Goal: Transaction & Acquisition: Purchase product/service

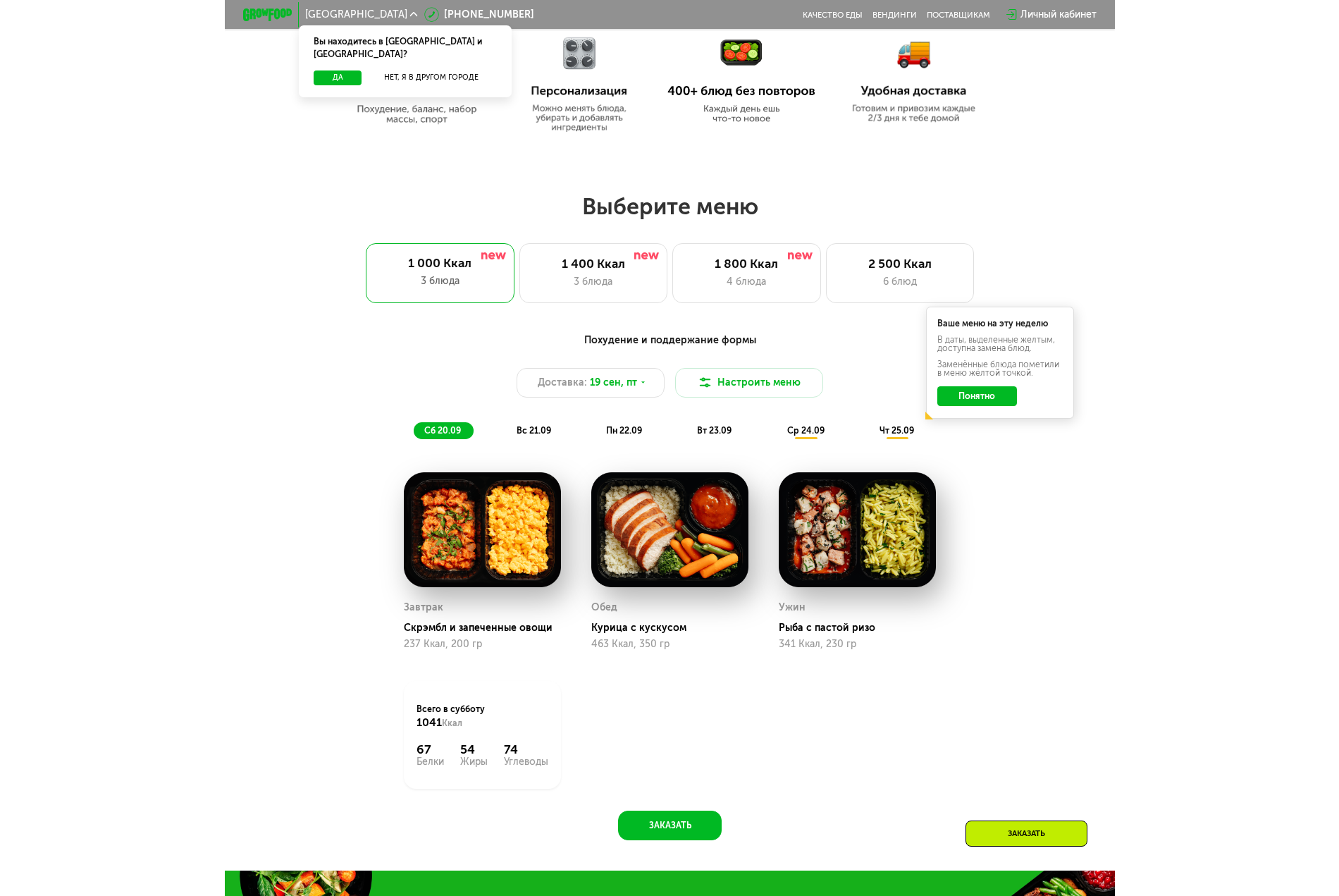
scroll to position [705, 0]
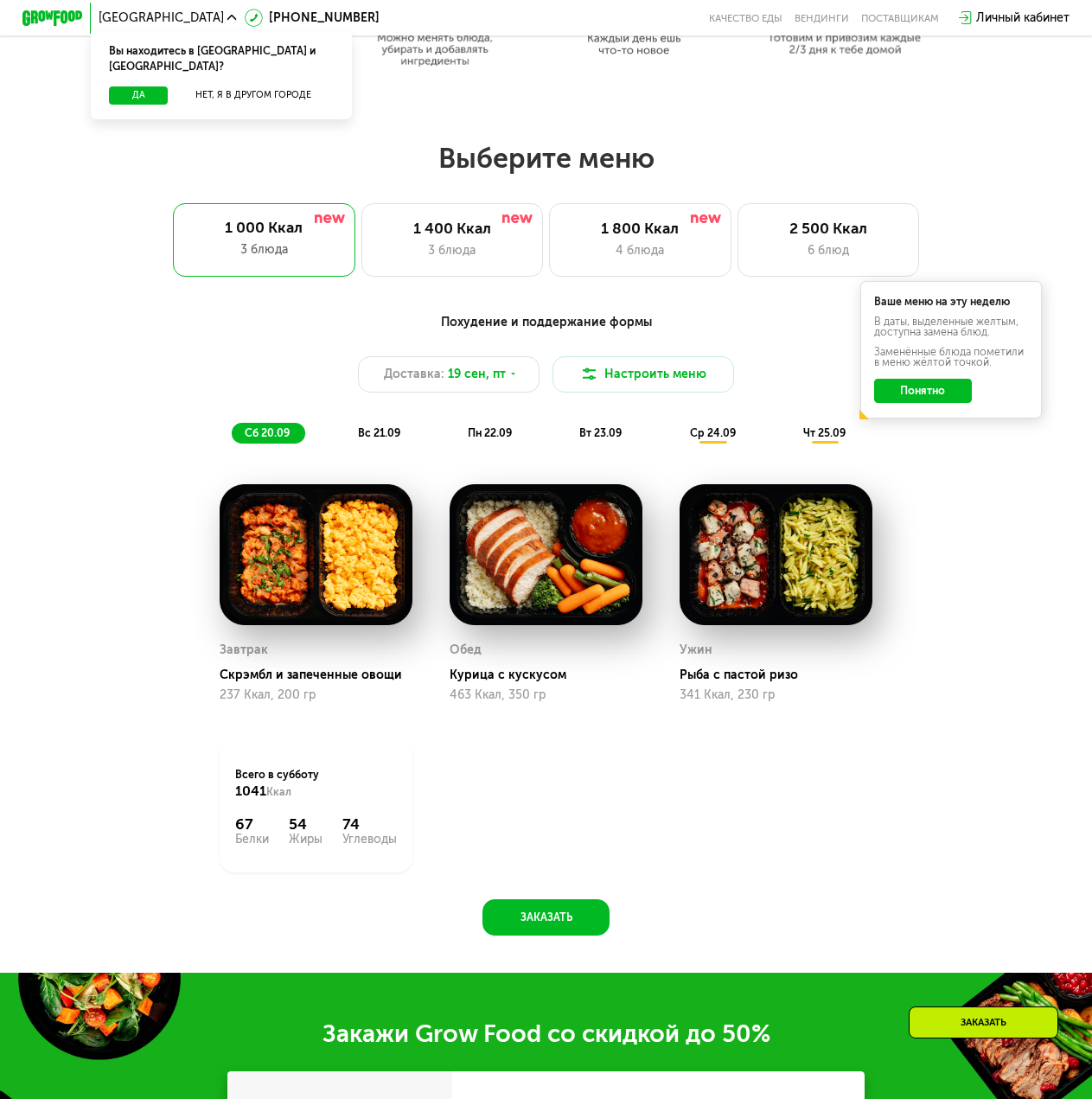
click at [920, 400] on button "Понятно" at bounding box center [922, 390] width 97 height 25
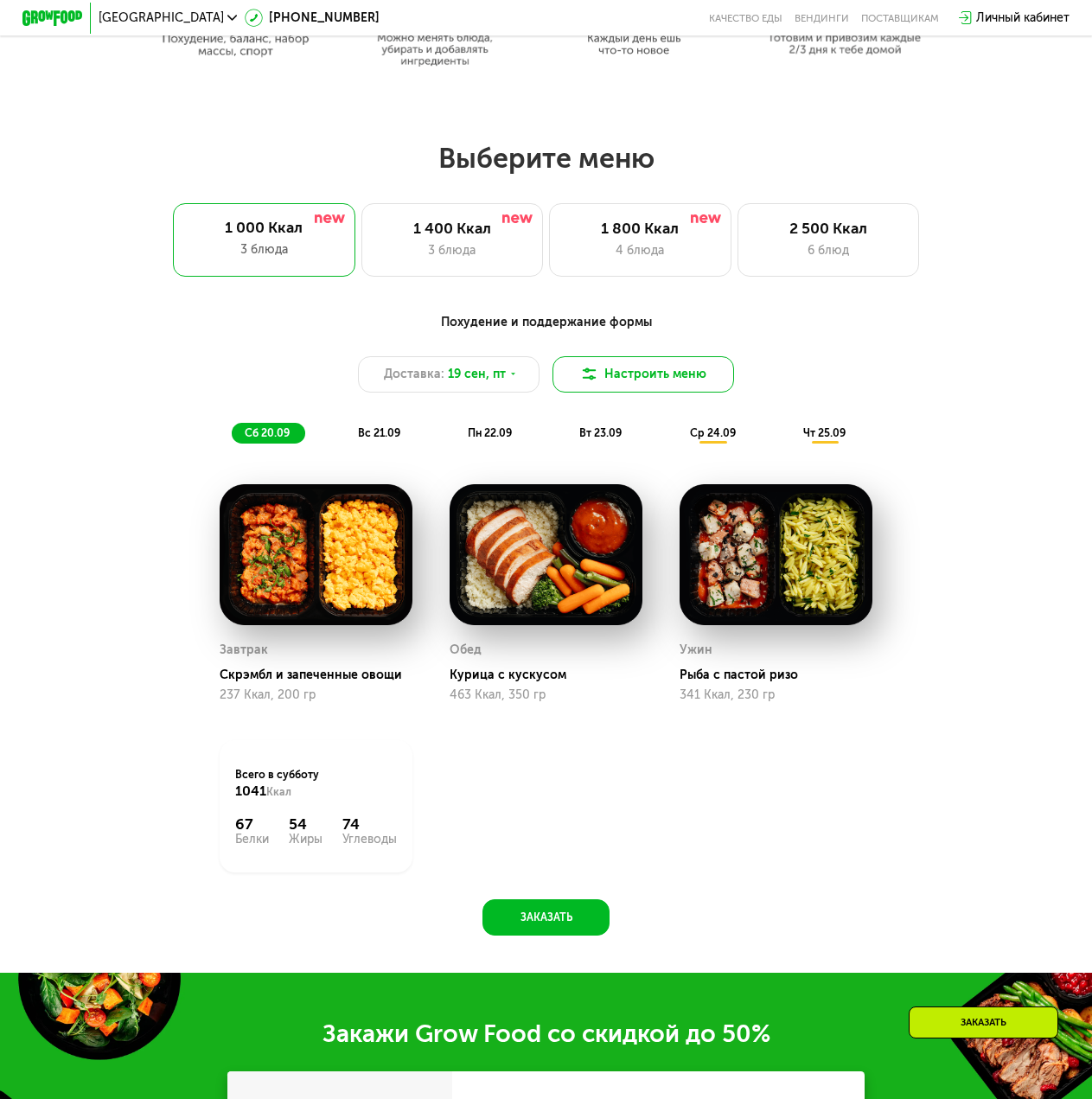
click at [633, 367] on button "Настроить меню" at bounding box center [644, 375] width 183 height 36
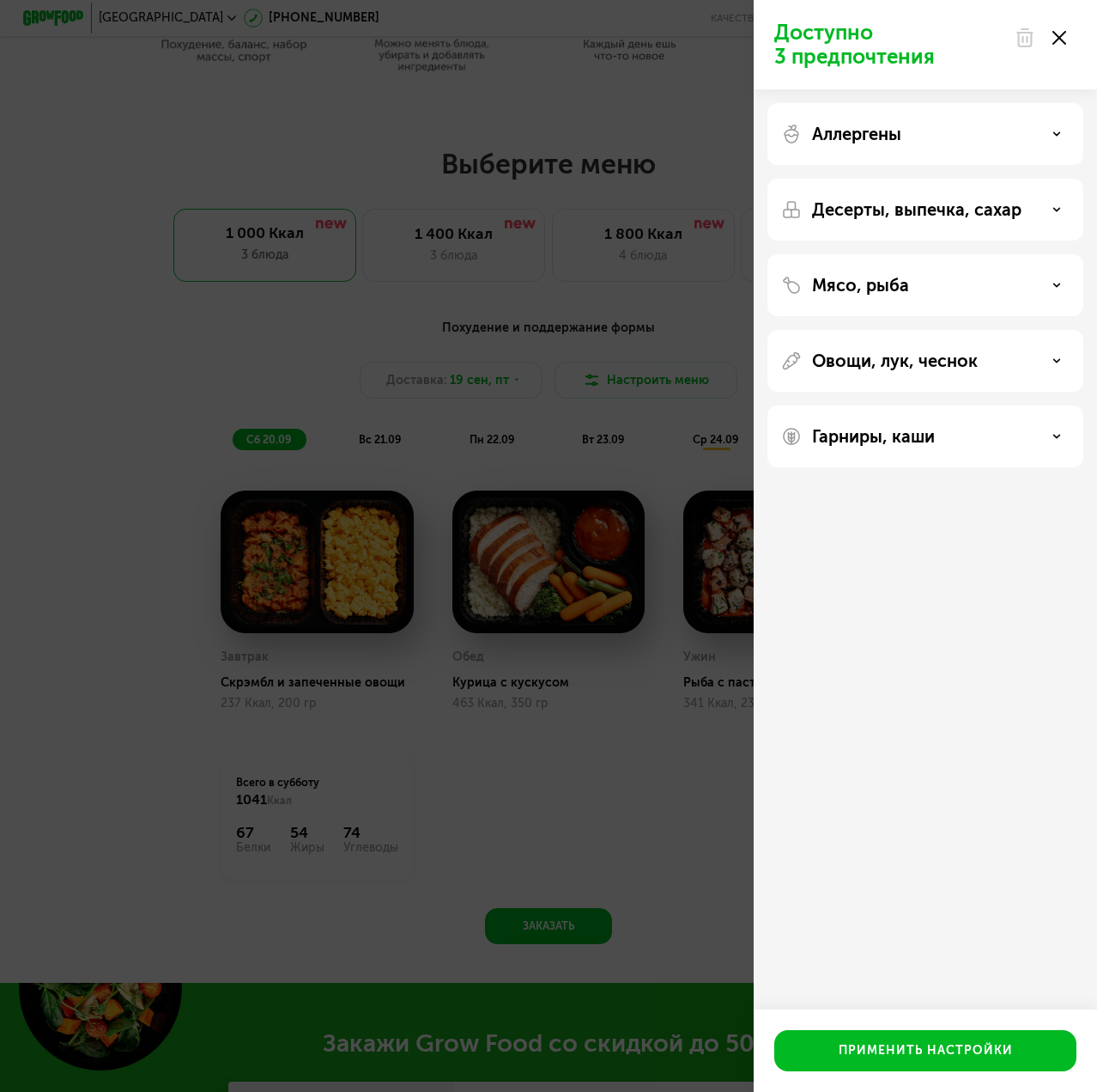
click at [949, 365] on p "Овощи, лук, чеснок" at bounding box center [896, 360] width 166 height 21
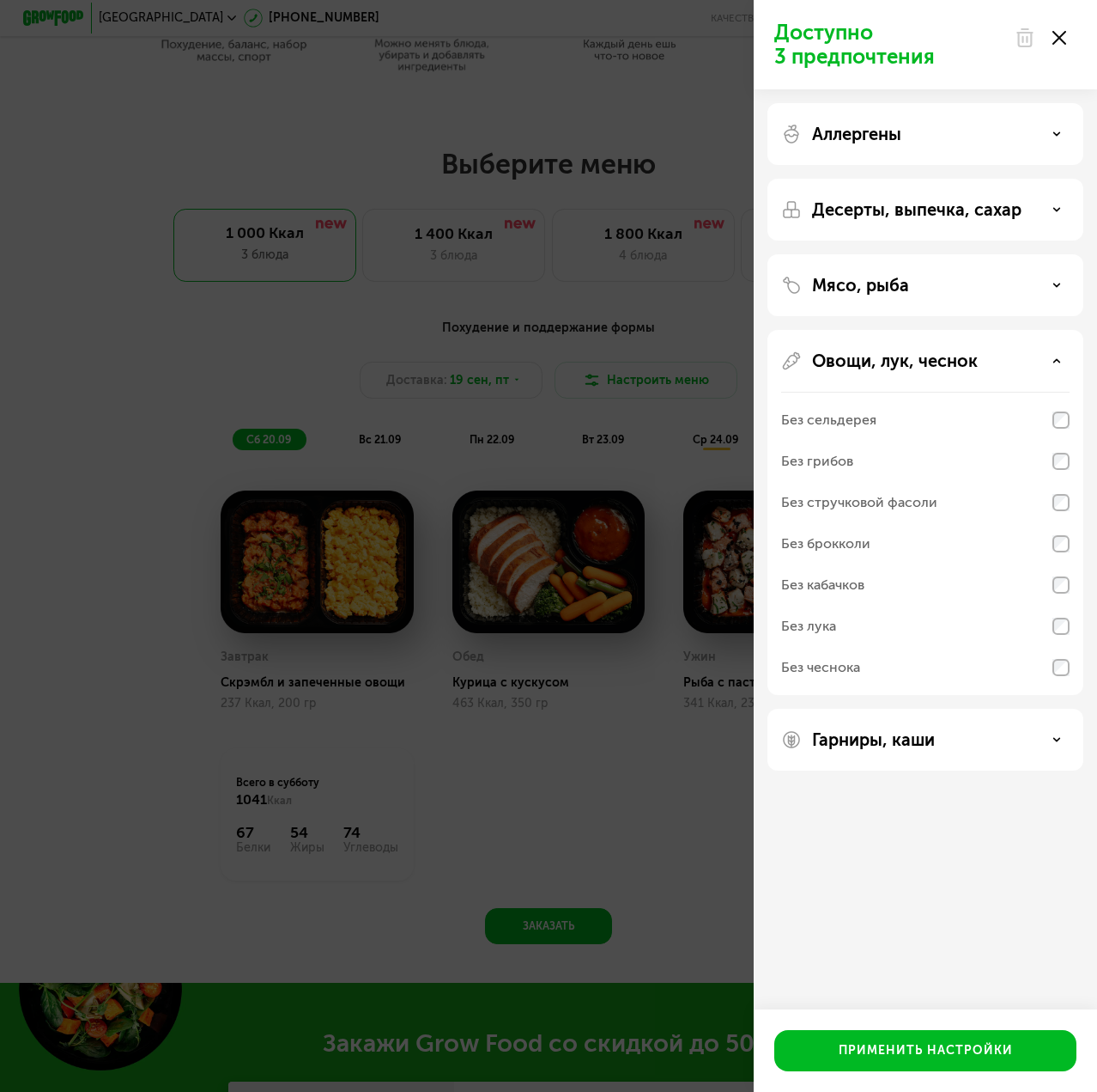
click at [949, 365] on p "Овощи, лук, чеснок" at bounding box center [896, 360] width 166 height 21
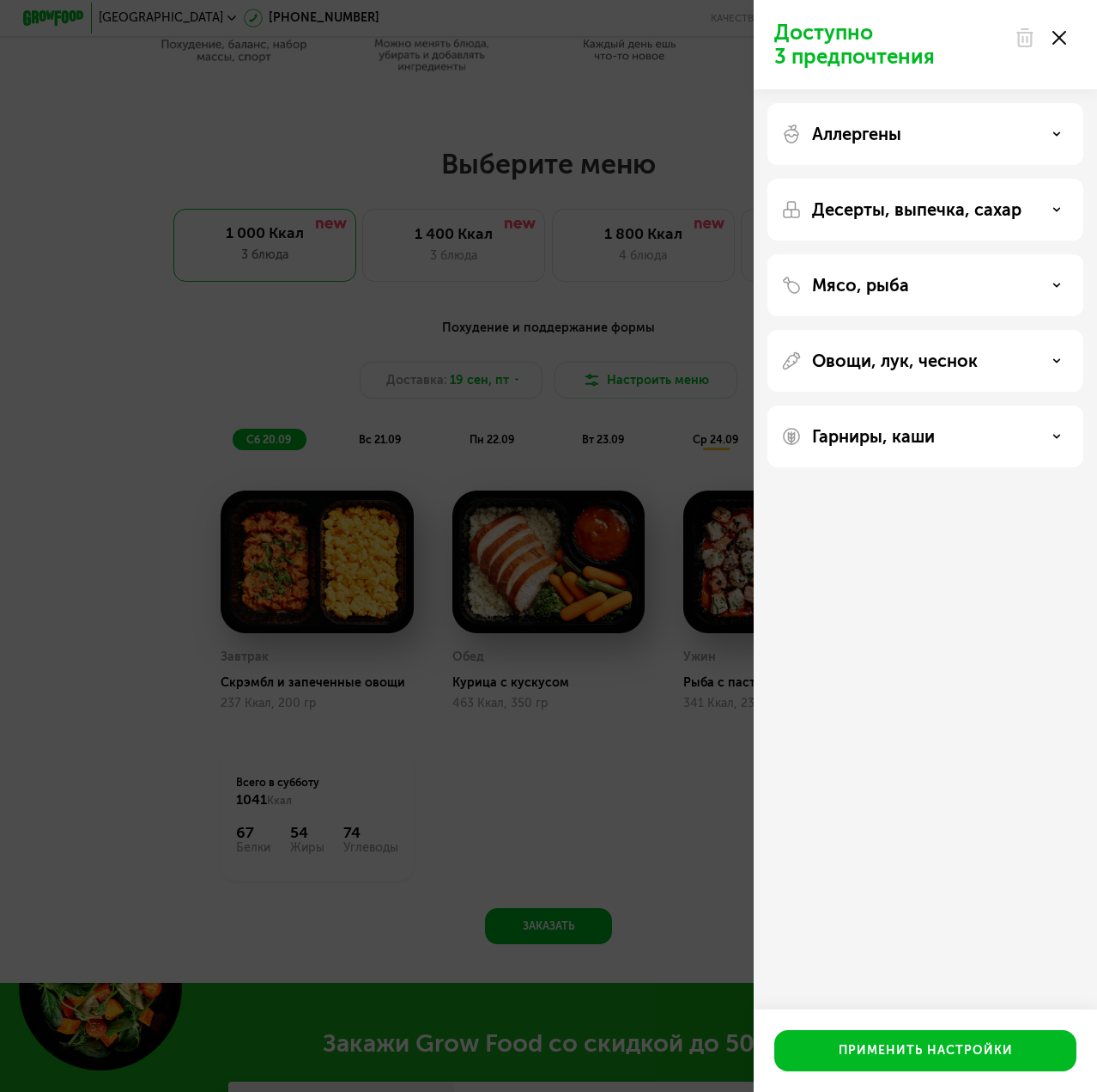
click at [904, 277] on p "Мясо, рыба" at bounding box center [860, 285] width 97 height 21
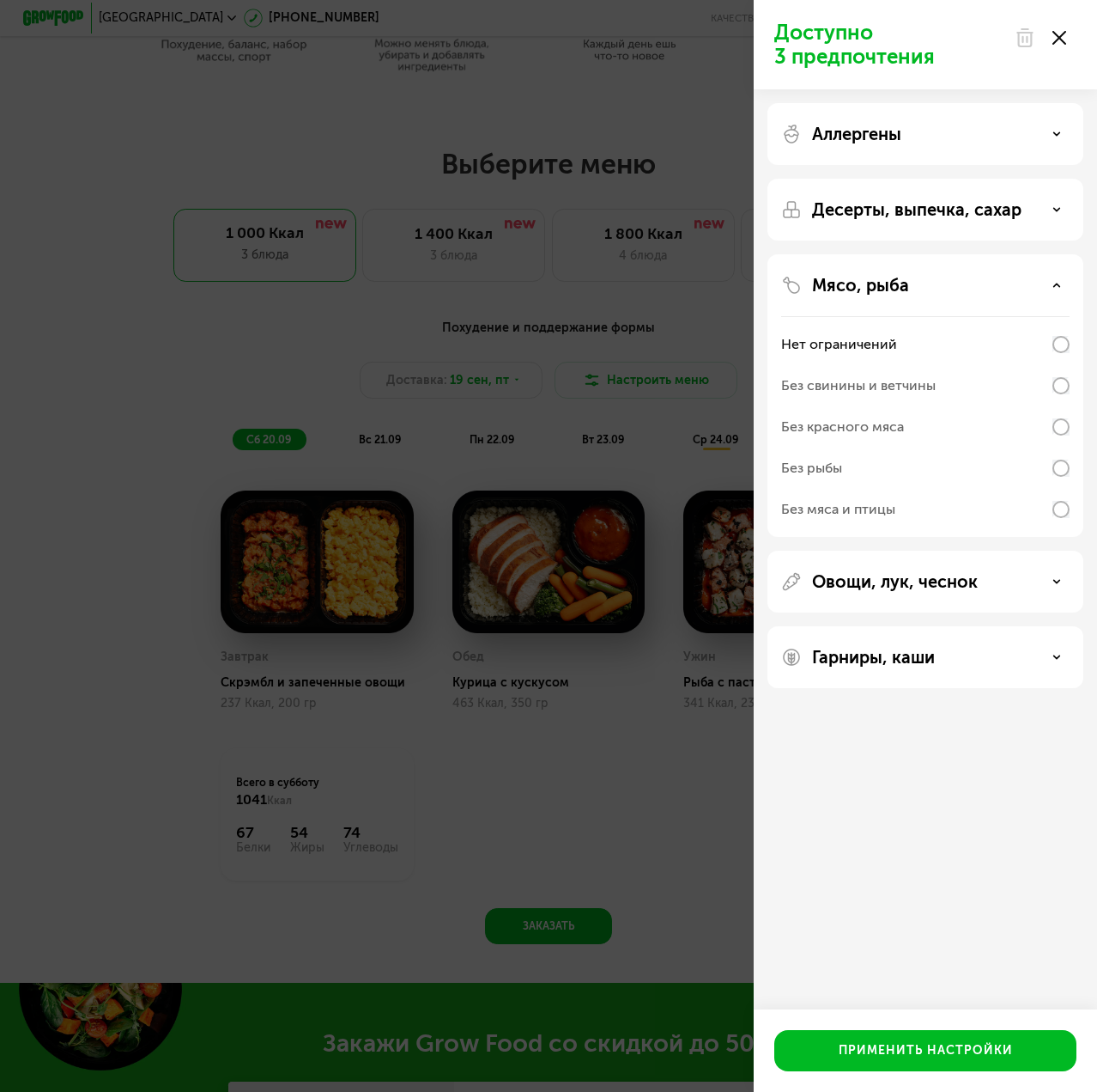
click at [939, 390] on div "Без свинины и ветчины" at bounding box center [925, 386] width 288 height 42
click at [895, 288] on p "Мясо, рыба" at bounding box center [860, 285] width 97 height 21
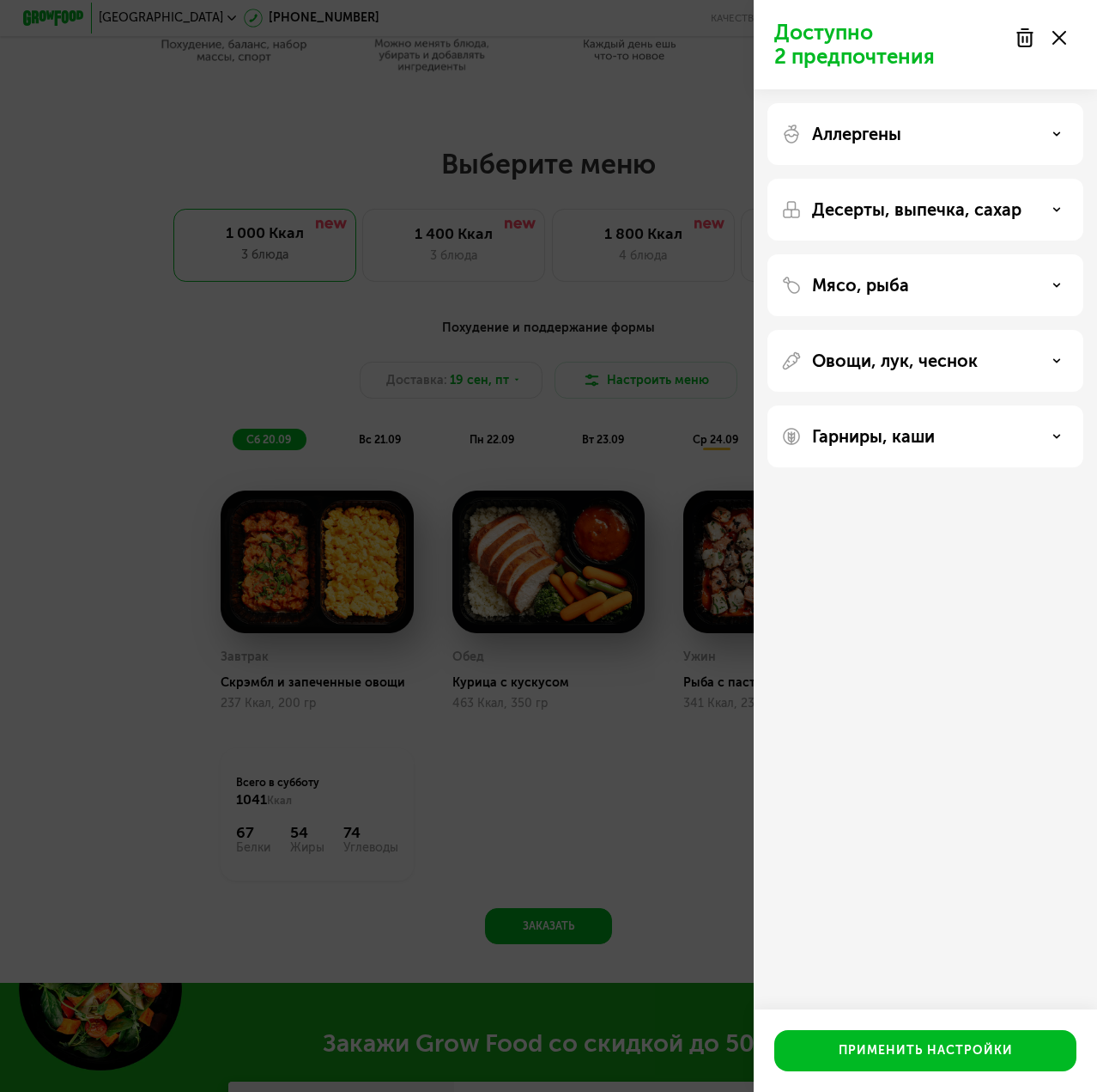
click at [903, 220] on div "Десерты, выпечка, сахар" at bounding box center [925, 210] width 316 height 61
click at [909, 210] on p "Десерты, выпечка, сахар" at bounding box center [917, 210] width 209 height 21
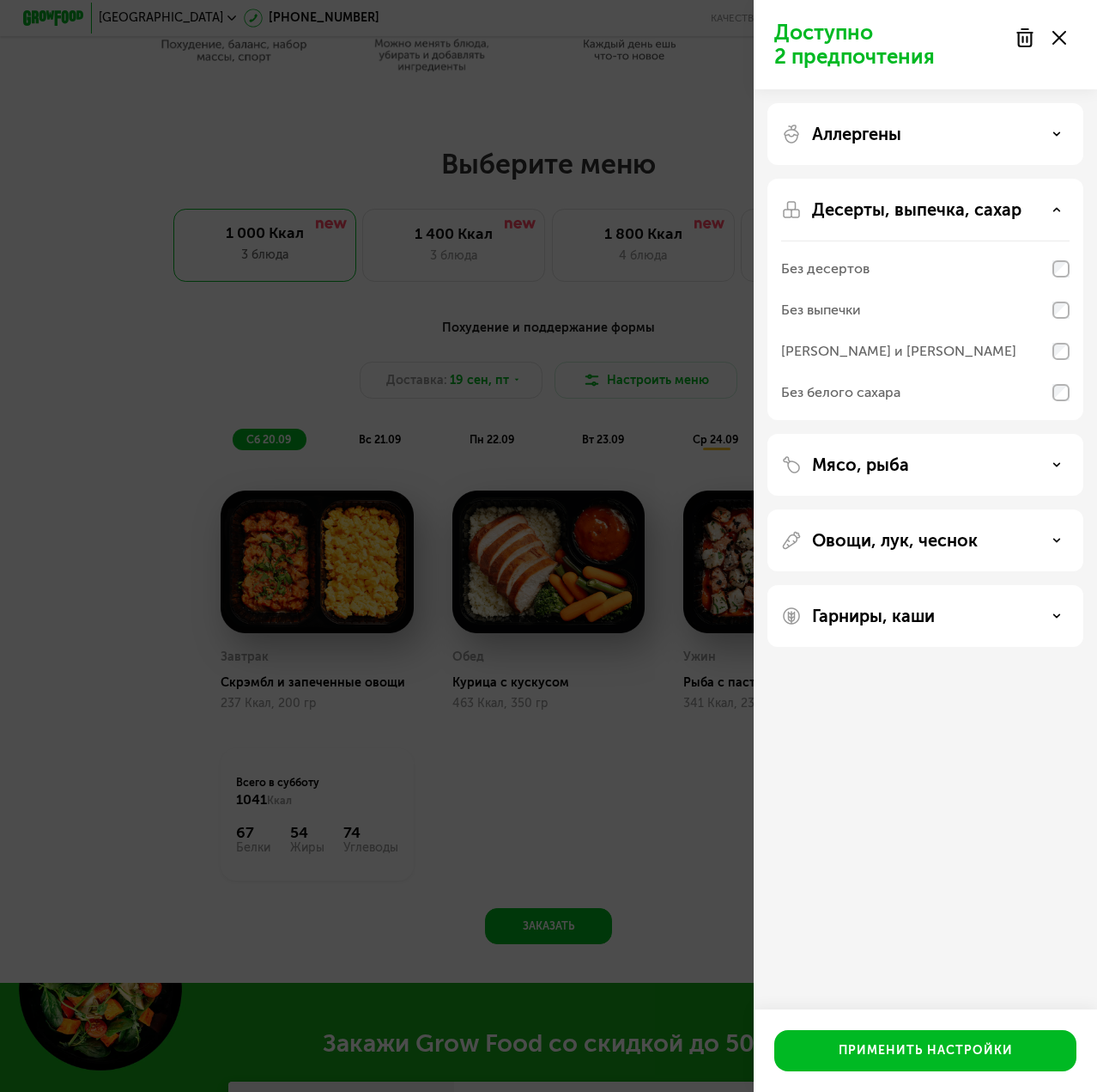
click at [1041, 270] on div "Без десертов" at bounding box center [925, 269] width 288 height 42
click at [1057, 322] on div "Без выпечки" at bounding box center [925, 310] width 288 height 42
click at [1072, 343] on div "Десерты, выпечка, сахар Без десертов Без выпечки Без сэндвичей и круассанов Без…" at bounding box center [925, 299] width 316 height 241
click at [1061, 401] on div "Без белого сахара" at bounding box center [925, 393] width 288 height 42
click at [858, 393] on div "Без белого сахара" at bounding box center [841, 392] width 119 height 21
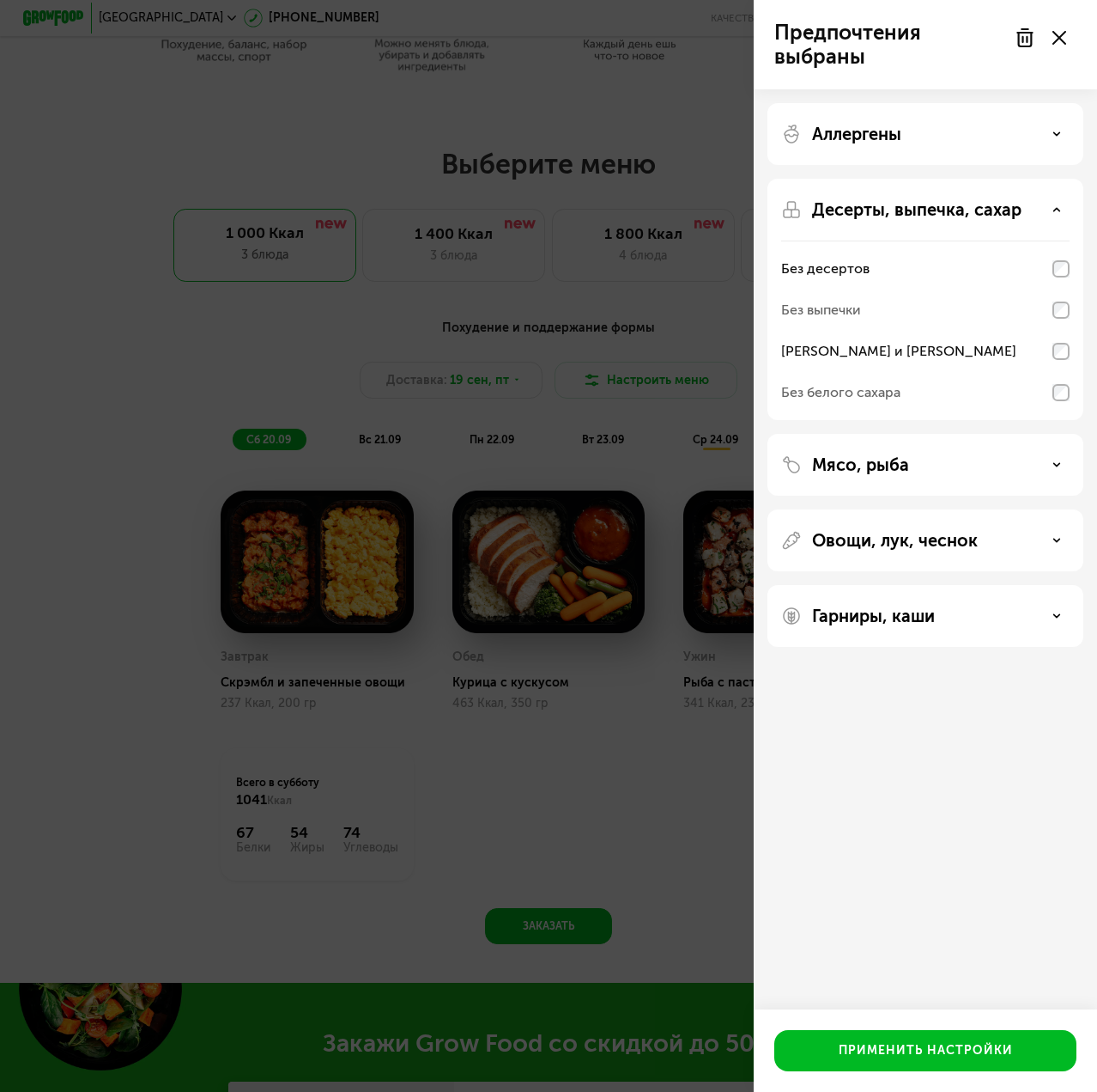
click at [836, 298] on div "Без выпечки" at bounding box center [925, 310] width 288 height 42
click at [900, 354] on div "[PERSON_NAME] и [PERSON_NAME]" at bounding box center [898, 350] width 236 height 21
click at [886, 395] on div "Без белого сахара" at bounding box center [841, 392] width 119 height 21
click at [865, 131] on p "Аллергены" at bounding box center [857, 134] width 89 height 21
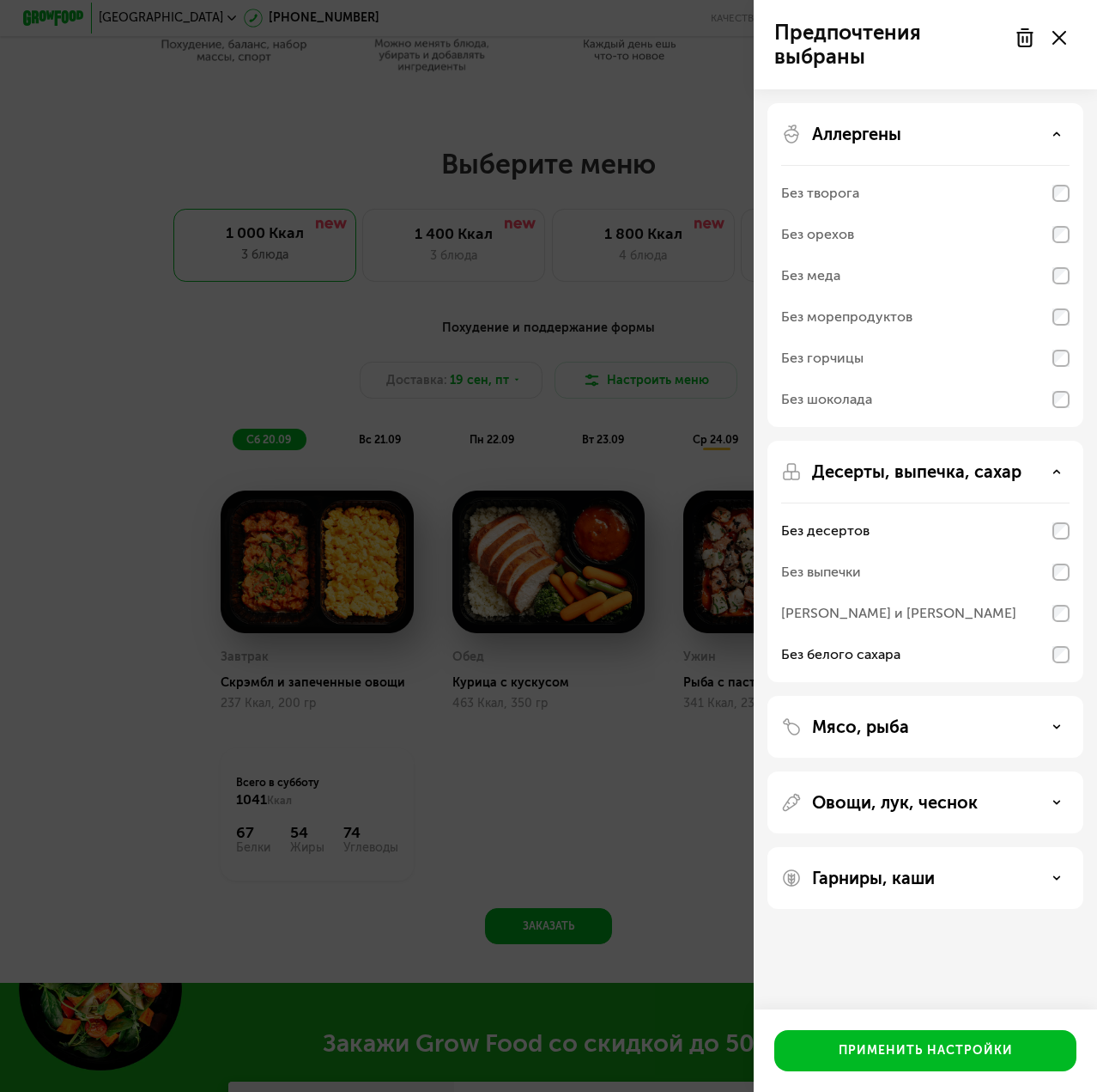
click at [843, 394] on div "Без шоколада" at bounding box center [826, 399] width 91 height 21
click at [816, 403] on div "Без шоколада" at bounding box center [826, 399] width 91 height 21
click at [786, 399] on div "Без шоколада" at bounding box center [826, 399] width 91 height 21
click at [867, 112] on div "Аллергены Без творога Без орехов Без меда Без морепродуктов Без горчицы Без шок…" at bounding box center [925, 265] width 316 height 323
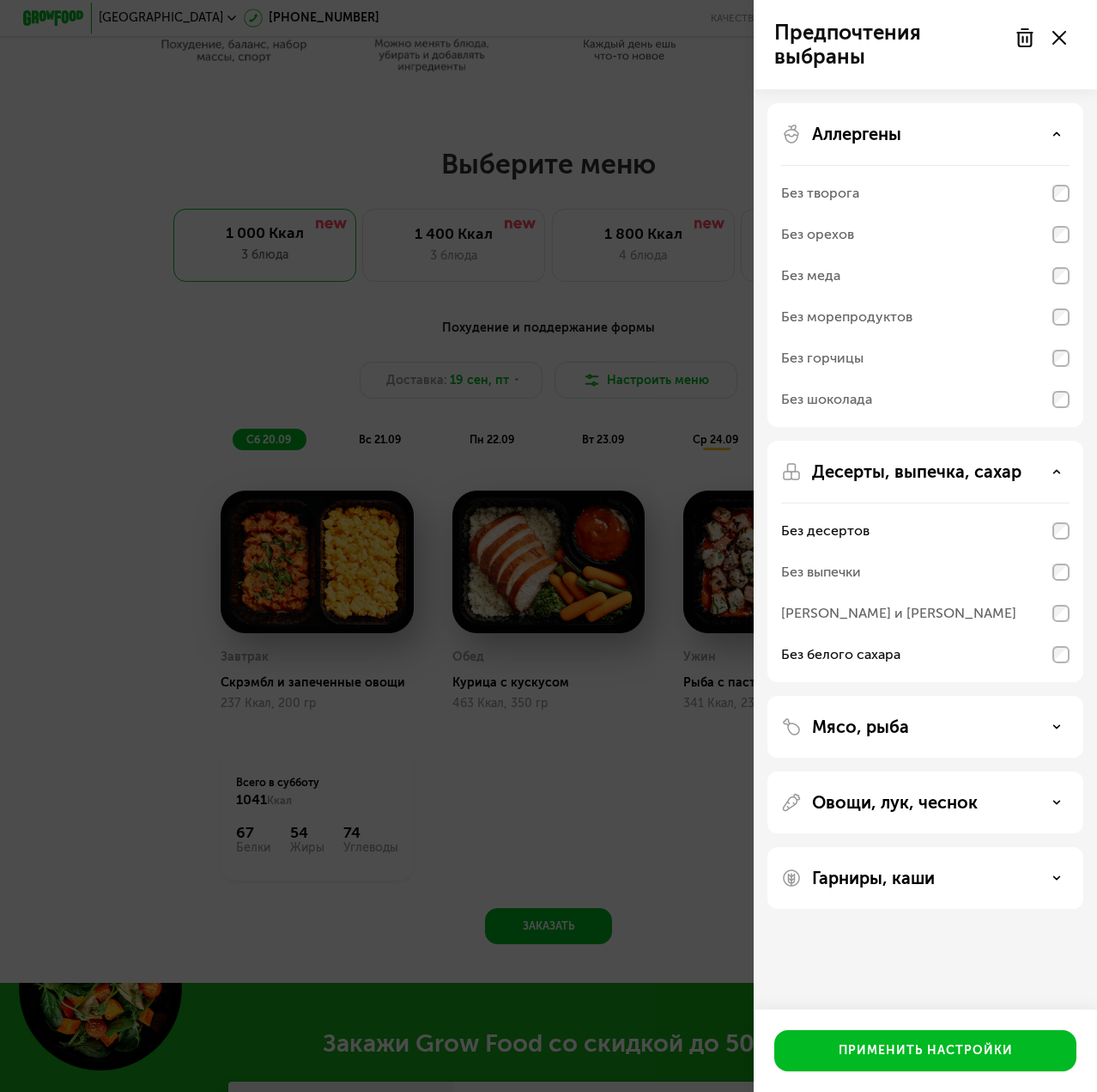
click at [866, 122] on div "Аллергены Без творога Без орехов Без меда Без морепродуктов Без горчицы Без шок…" at bounding box center [925, 265] width 316 height 323
click at [865, 135] on p "Аллергены" at bounding box center [857, 134] width 89 height 21
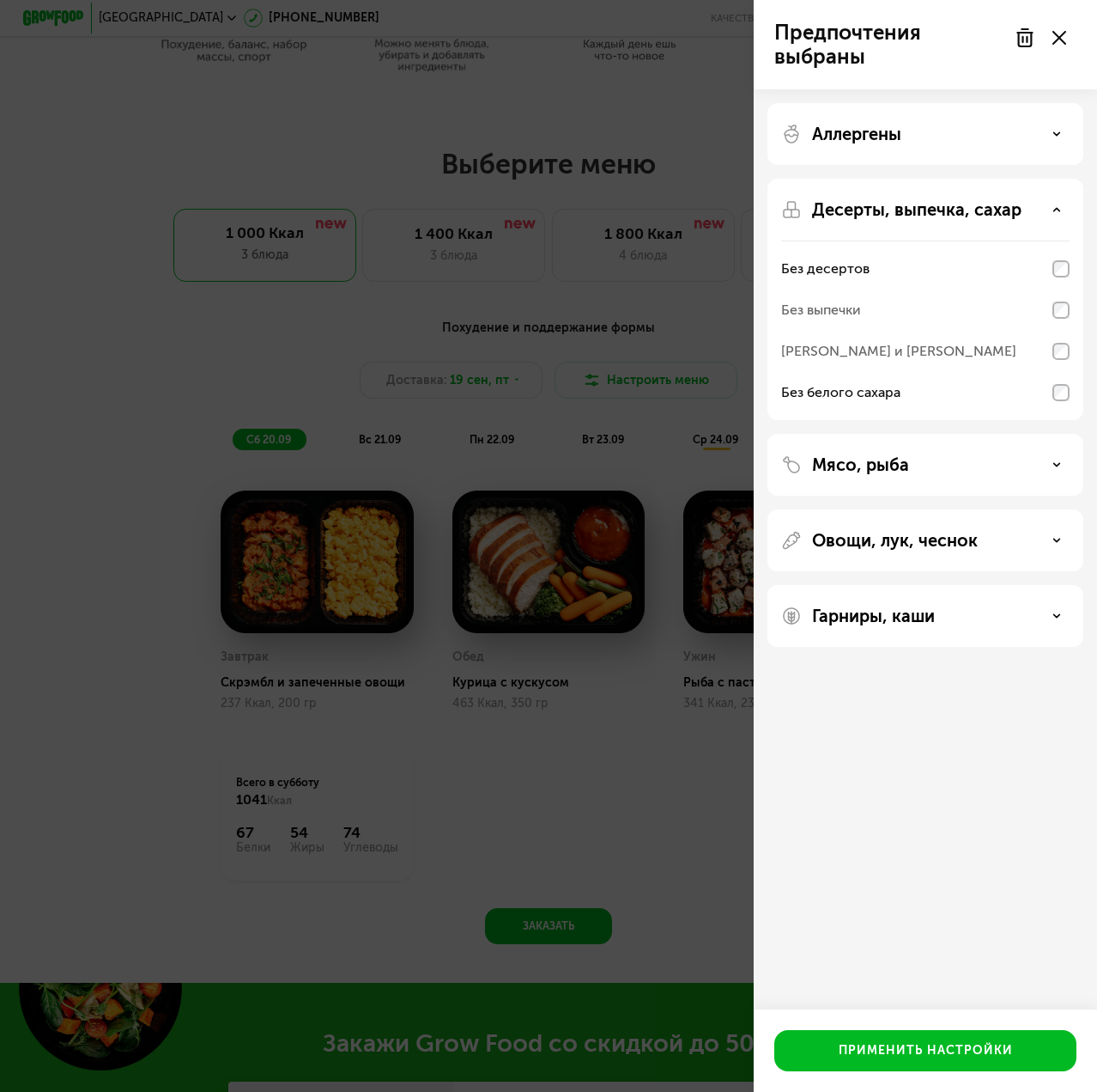
click at [862, 621] on p "Гарниры, каши" at bounding box center [874, 615] width 123 height 21
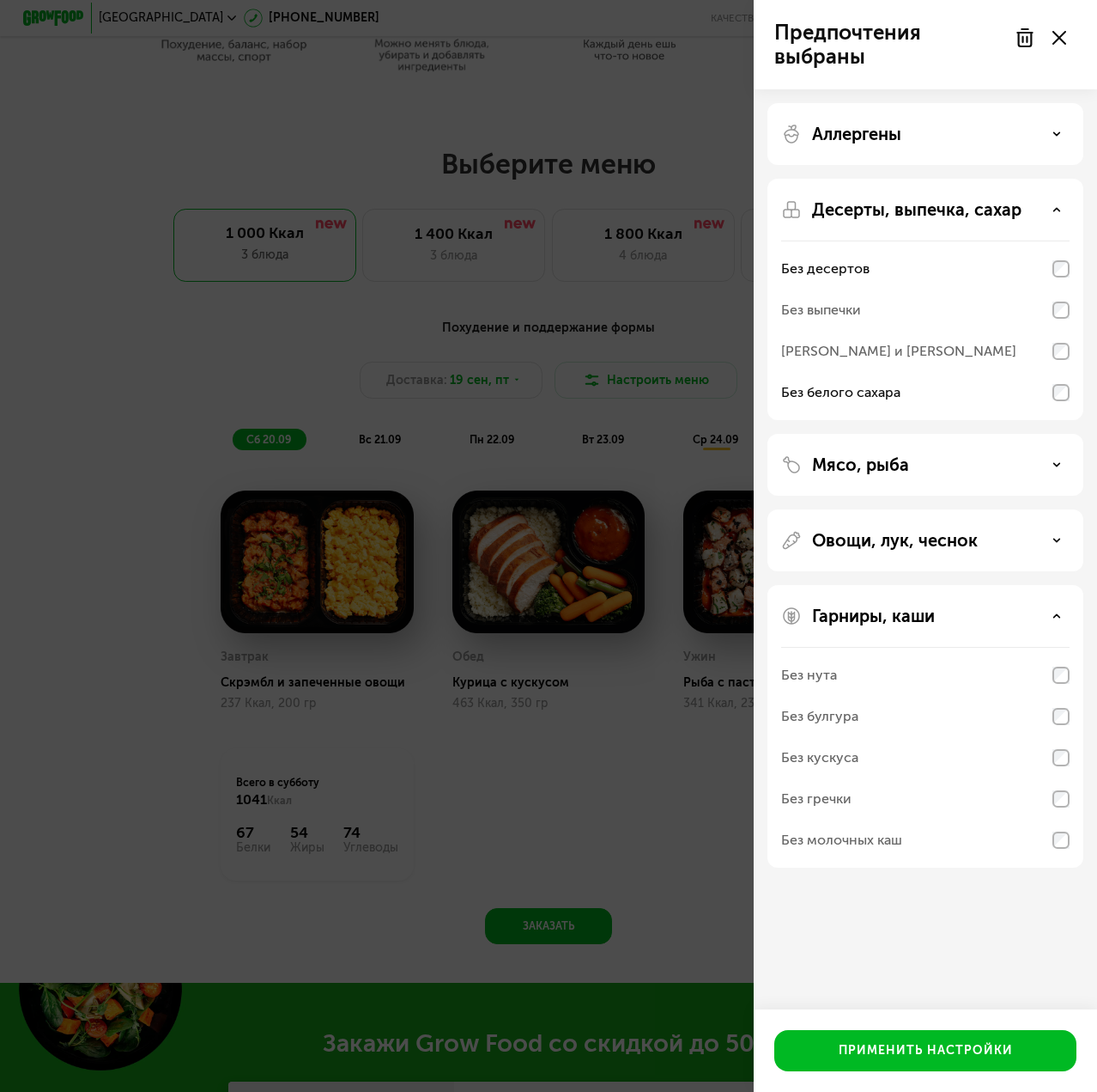
click at [862, 621] on p "Гарниры, каши" at bounding box center [874, 615] width 123 height 21
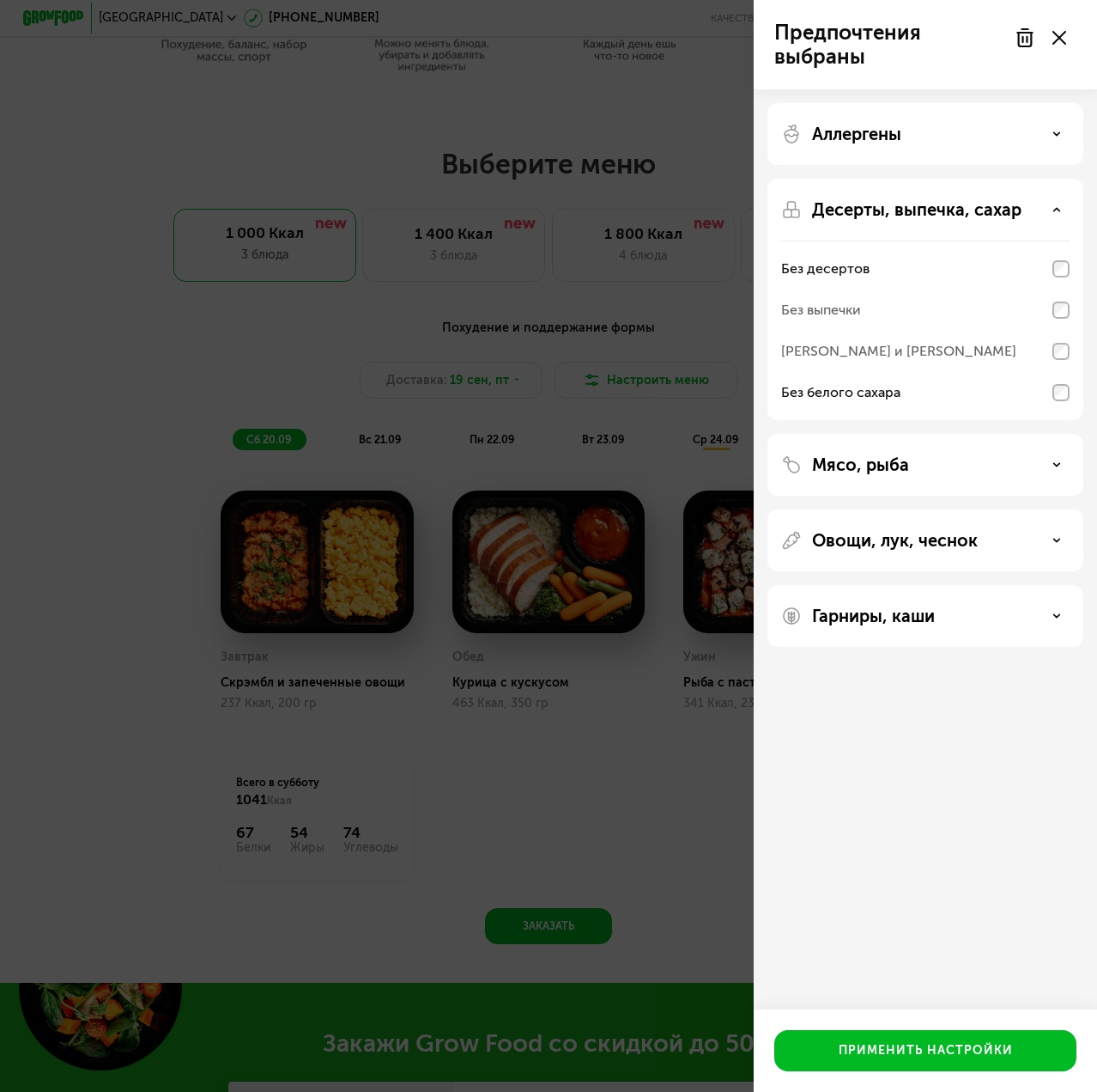
click at [883, 537] on p "Овощи, лук, чеснок" at bounding box center [896, 540] width 166 height 21
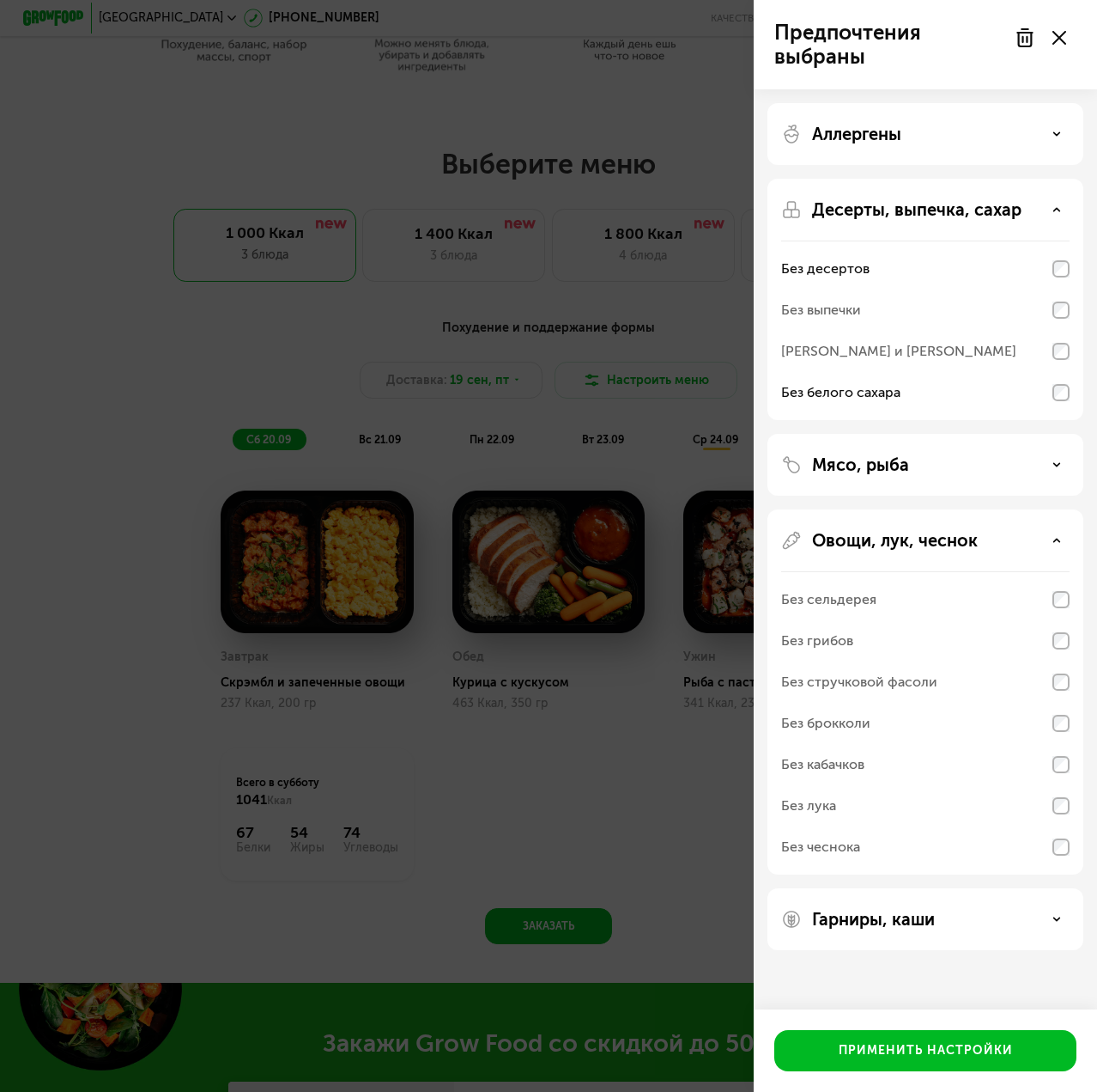
click at [883, 537] on p "Овощи, лук, чеснок" at bounding box center [896, 540] width 166 height 21
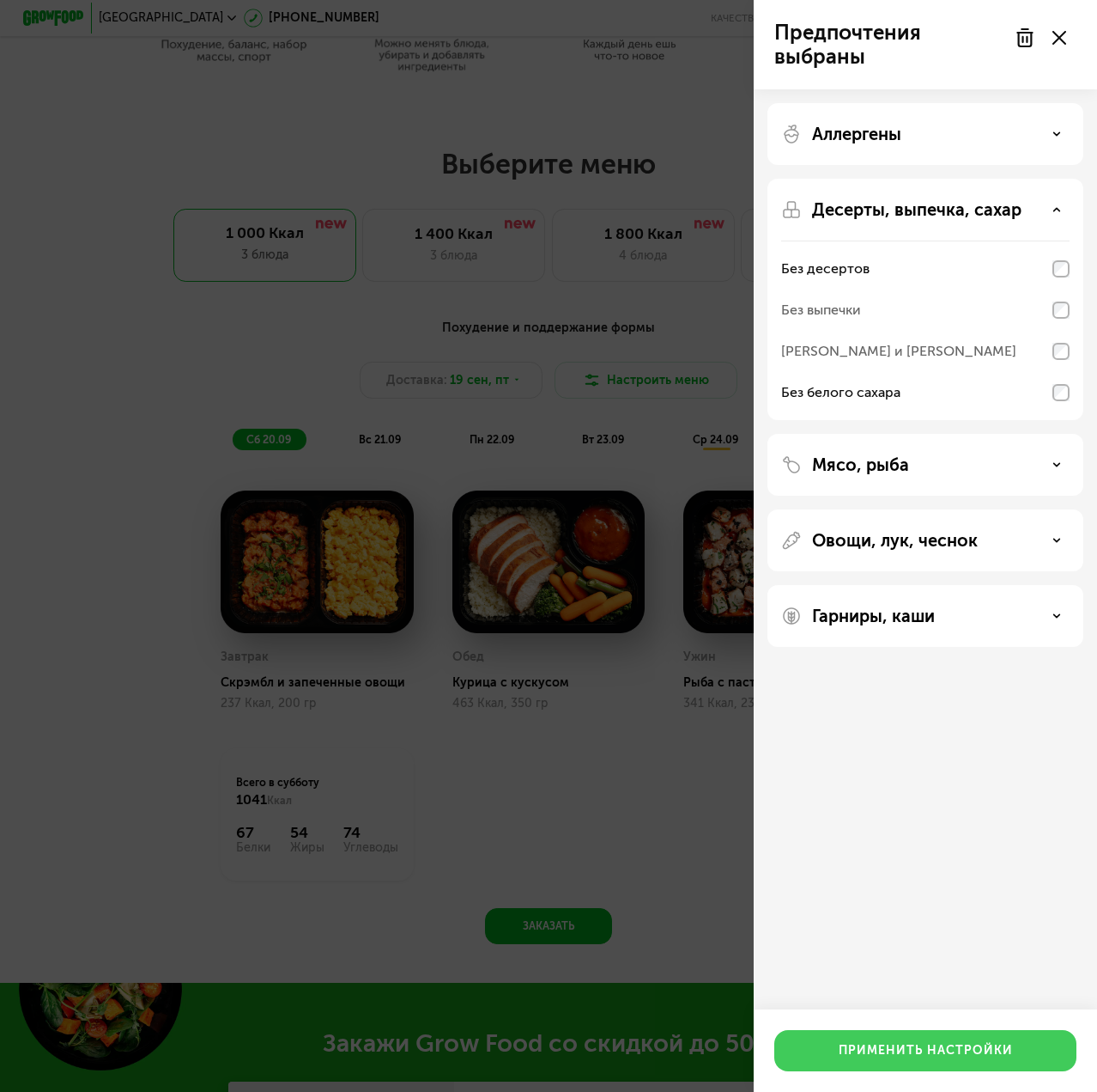
click at [893, 1041] on button "Применить настройки" at bounding box center [925, 1050] width 302 height 42
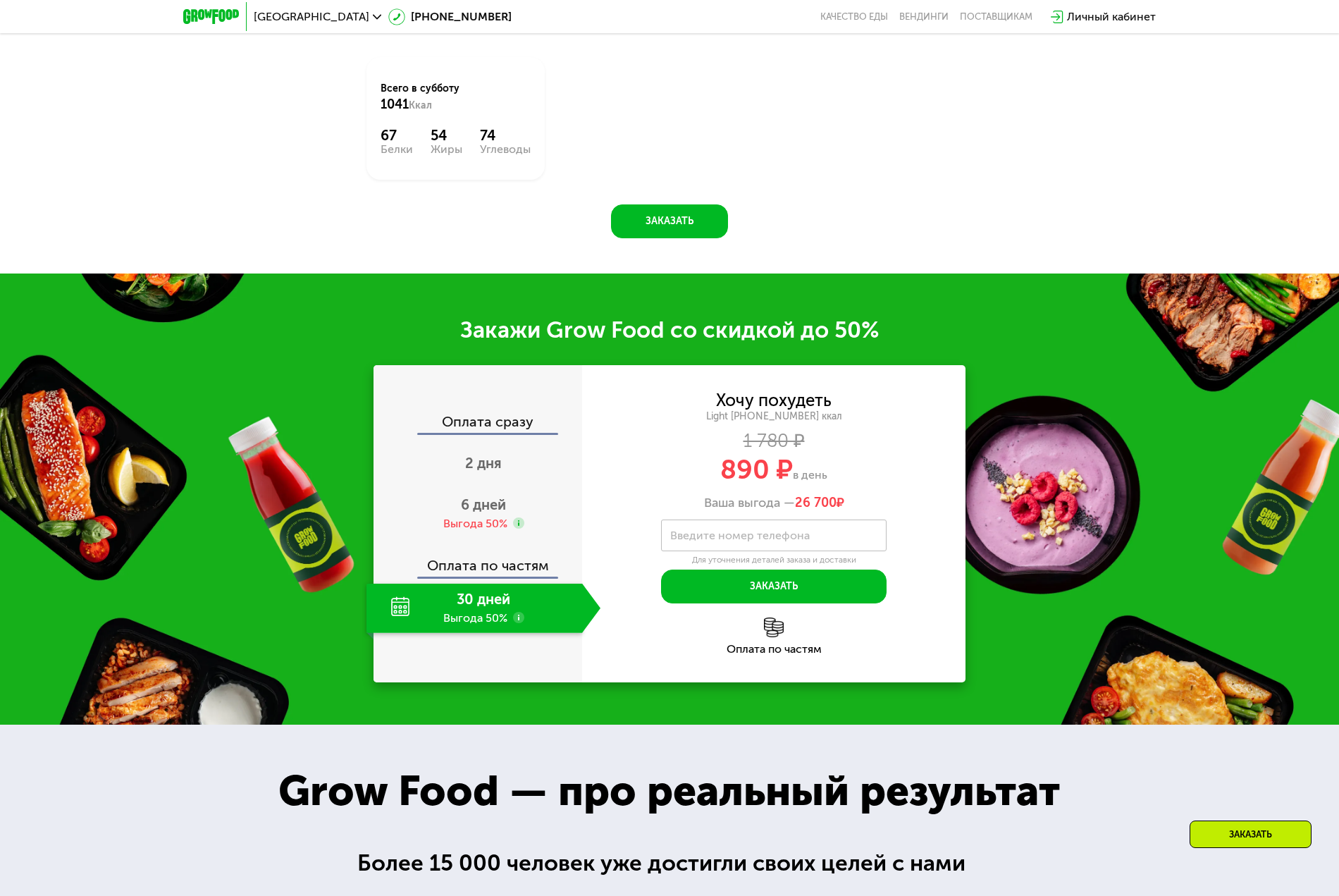
scroll to position [1691, 0]
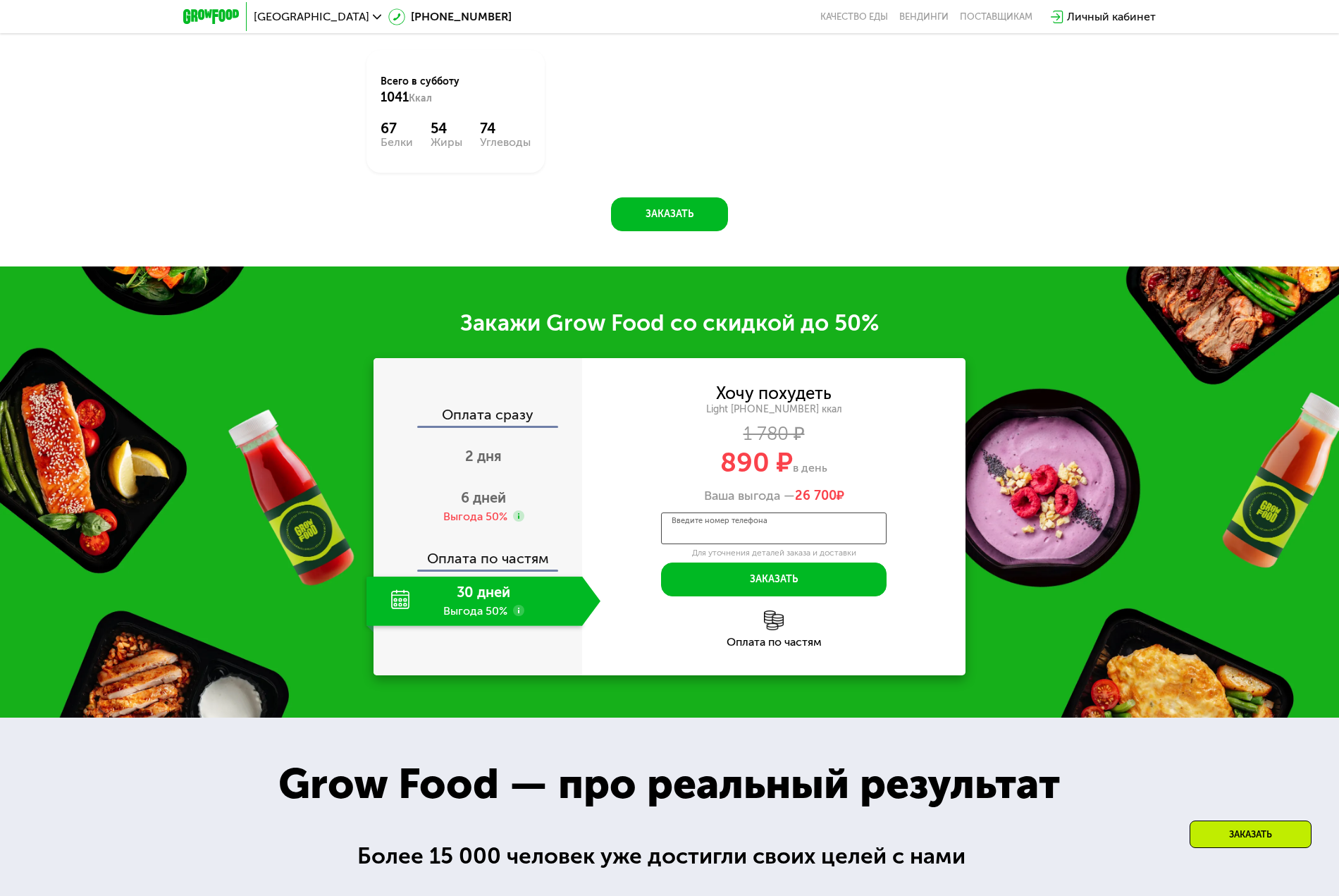
click at [774, 521] on input "Введите номер телефона" at bounding box center [774, 528] width 225 height 32
click at [889, 516] on div "Закажи Grow Food со скидкой до 50% Оплата сразу 2 дня 6 дней Выгода 50% Оплата …" at bounding box center [669, 491] width 1339 height 451
drag, startPoint x: 725, startPoint y: 466, endPoint x: 765, endPoint y: 466, distance: 40.0
click at [765, 466] on span "890 ₽" at bounding box center [757, 462] width 73 height 33
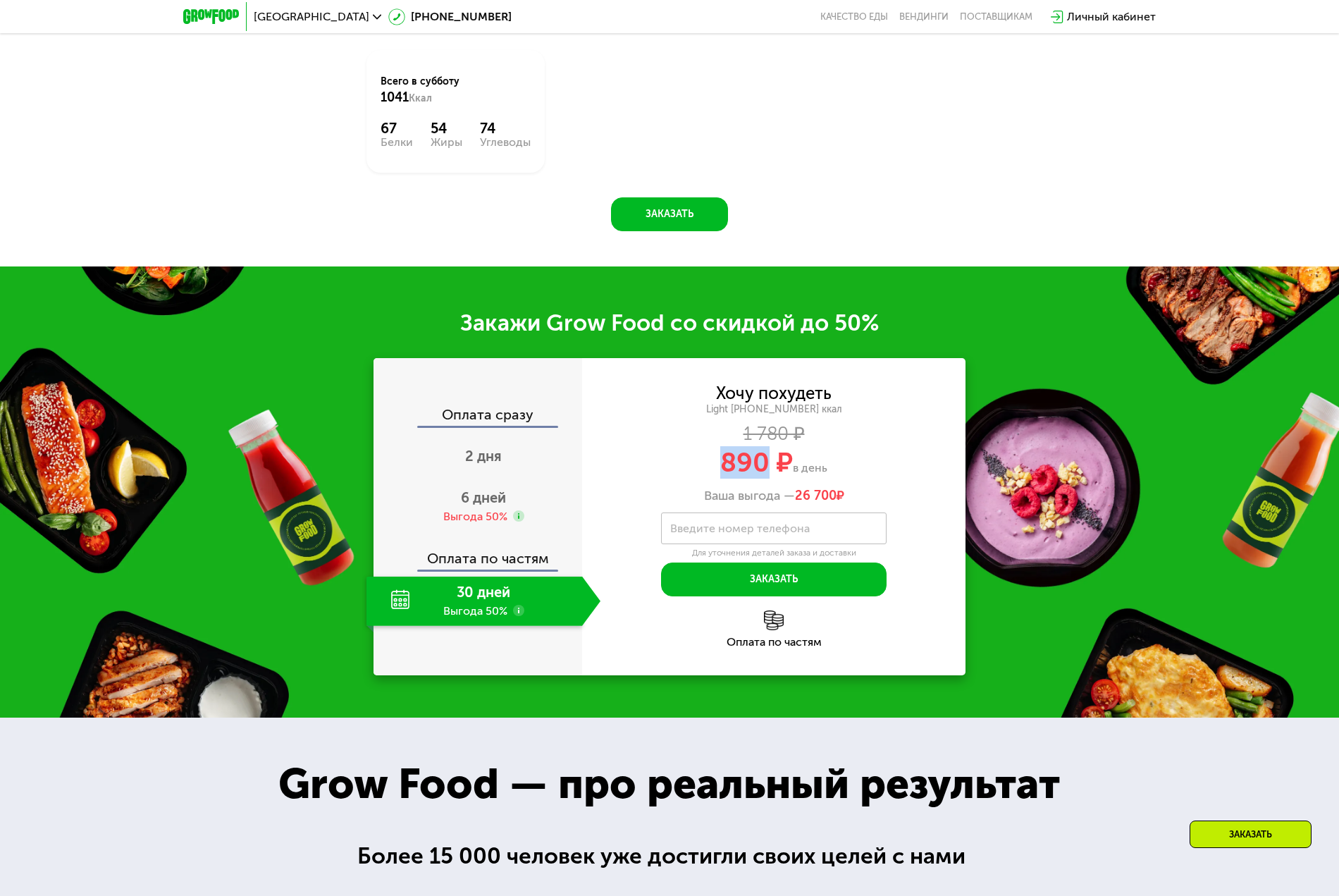
drag, startPoint x: 765, startPoint y: 461, endPoint x: 688, endPoint y: 453, distance: 77.4
click at [688, 453] on div "890 ₽ в день" at bounding box center [773, 462] width 383 height 27
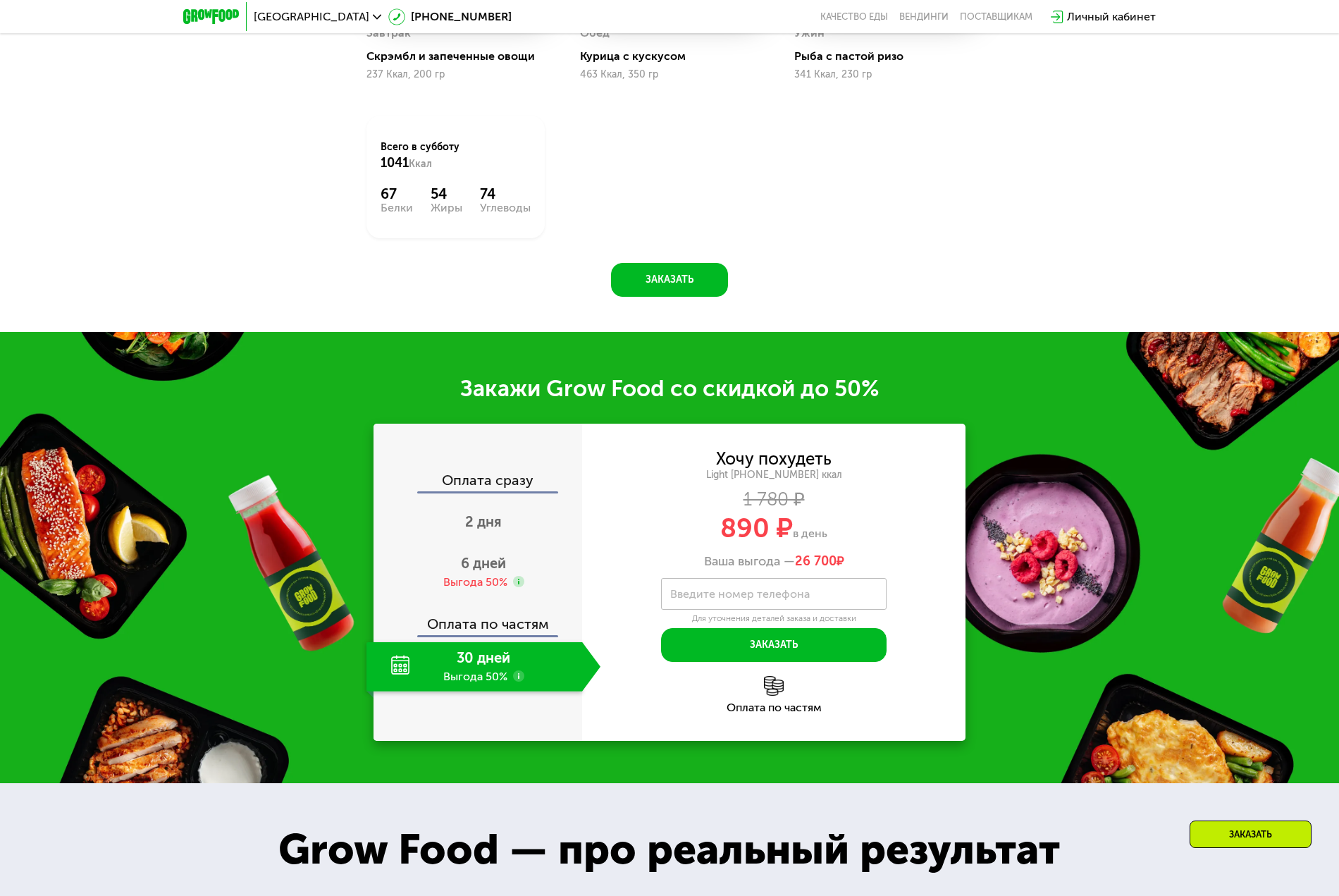
scroll to position [1550, 0]
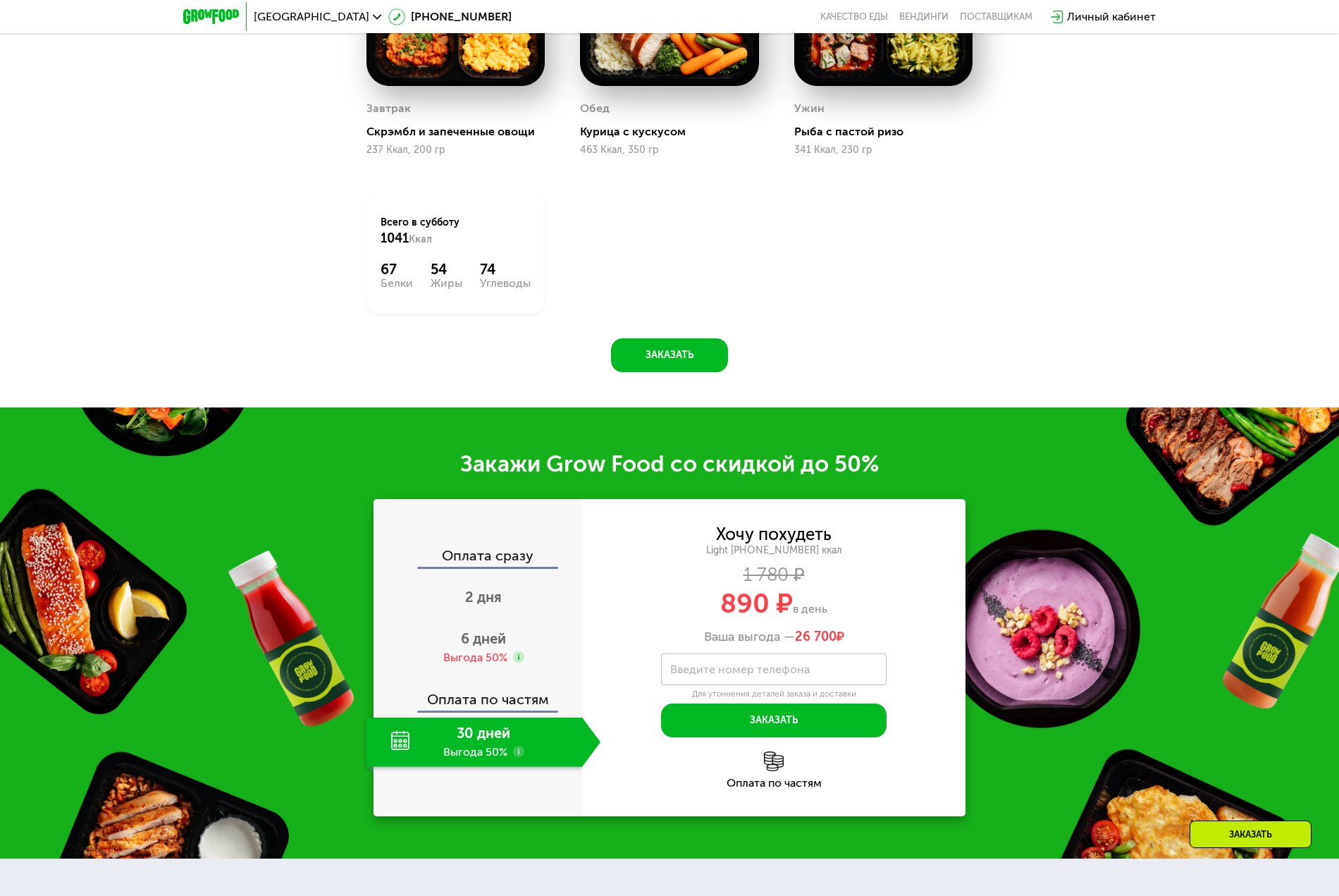
click at [514, 705] on div "Оплата по частям" at bounding box center [479, 694] width 207 height 33
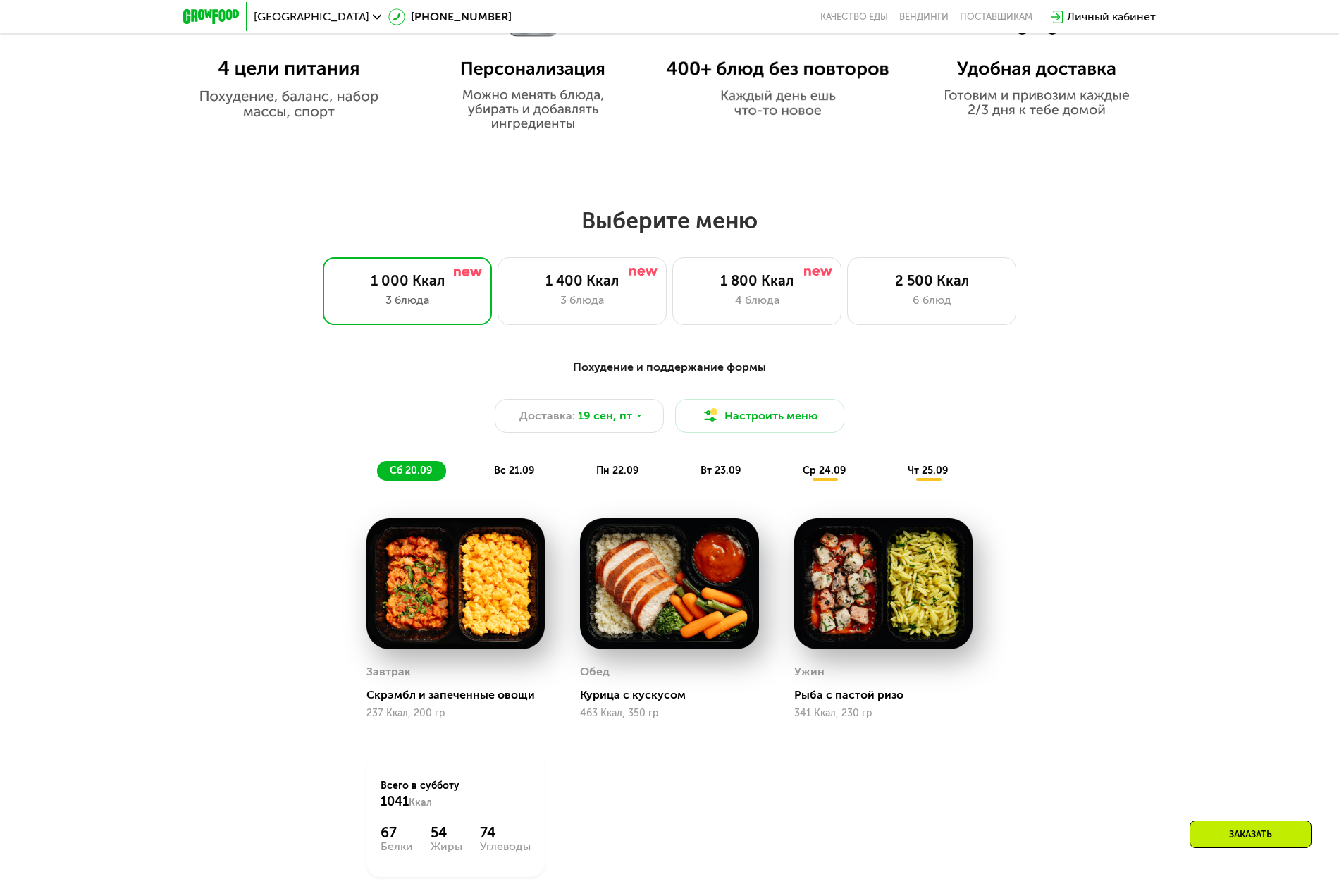
scroll to position [986, 0]
click at [616, 423] on span "19 сен, пт" at bounding box center [605, 417] width 54 height 17
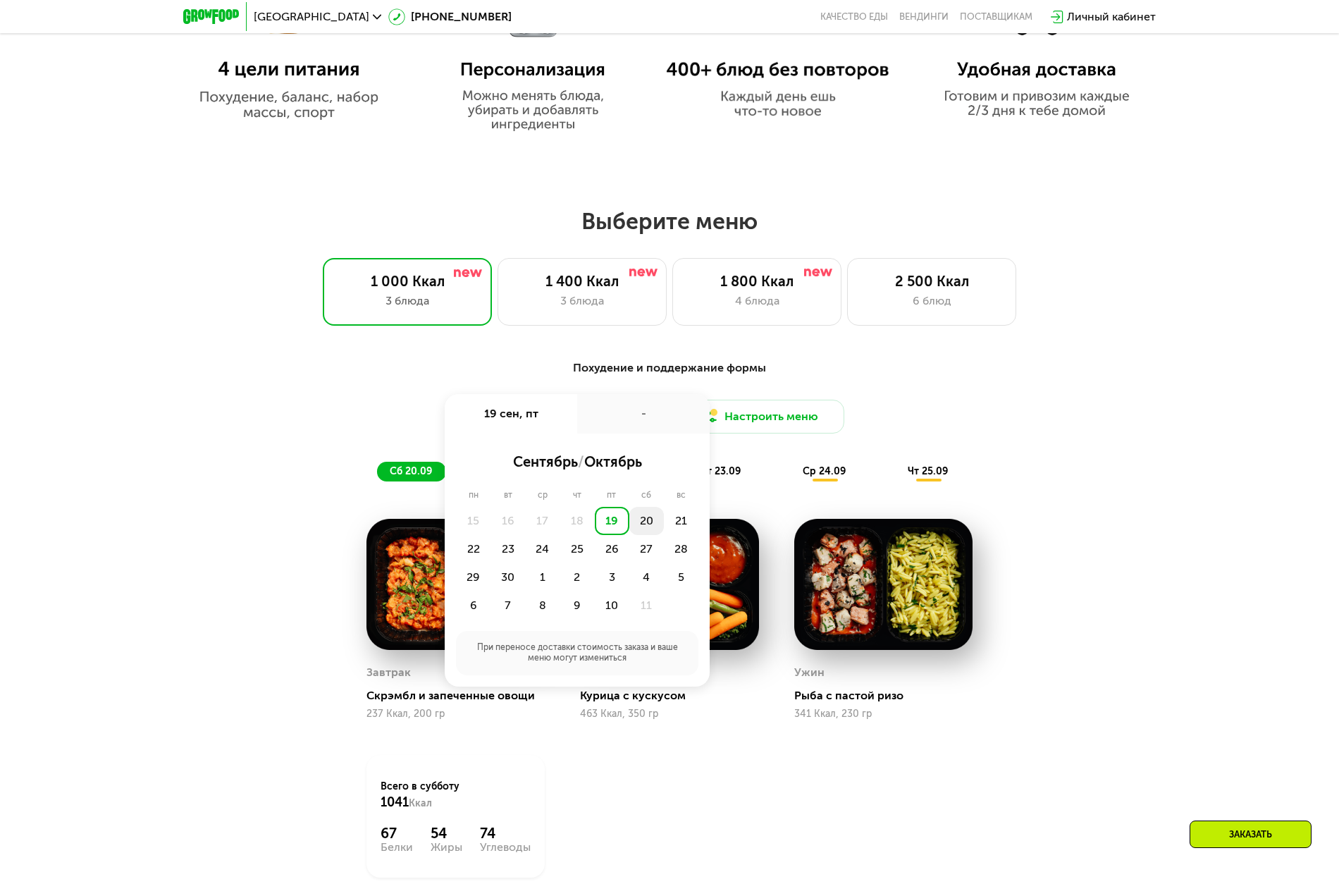
click at [638, 522] on div "20" at bounding box center [646, 521] width 35 height 28
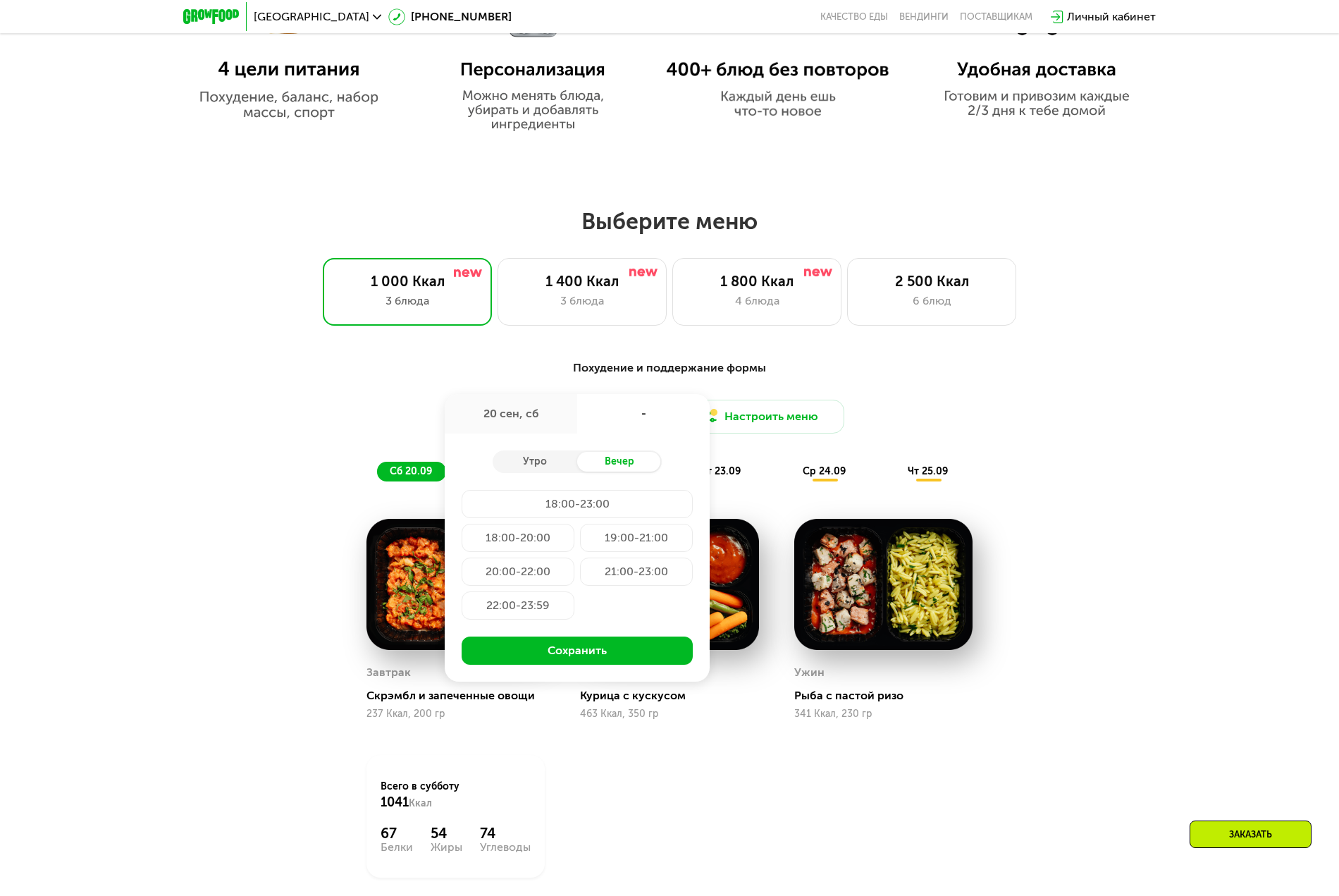
click at [277, 402] on div "Похудение и поддержание формы Доставка: [DATE] сен, сб - Утро Вечер 18:00-23:00…" at bounding box center [669, 420] width 834 height 122
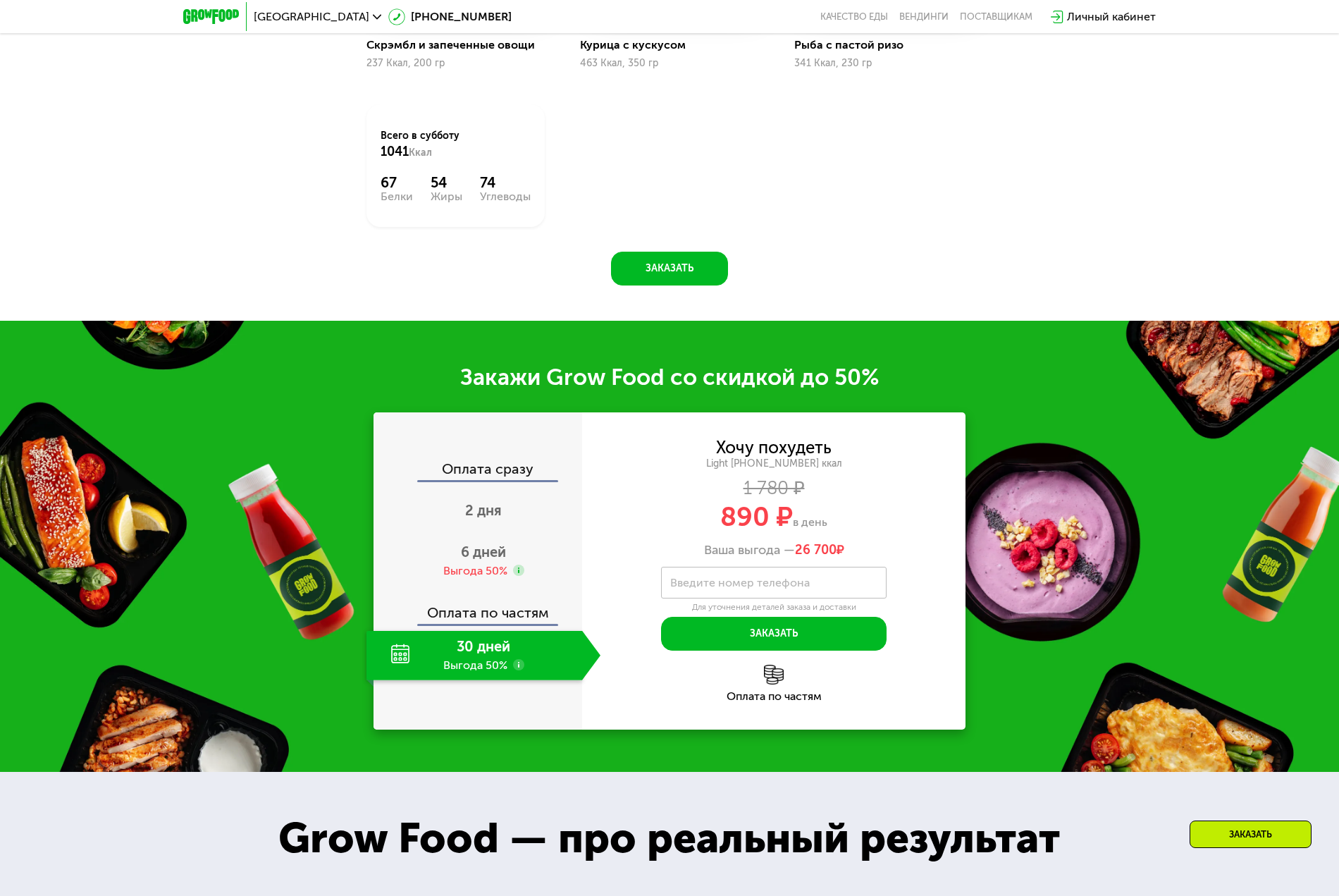
scroll to position [1765, 0]
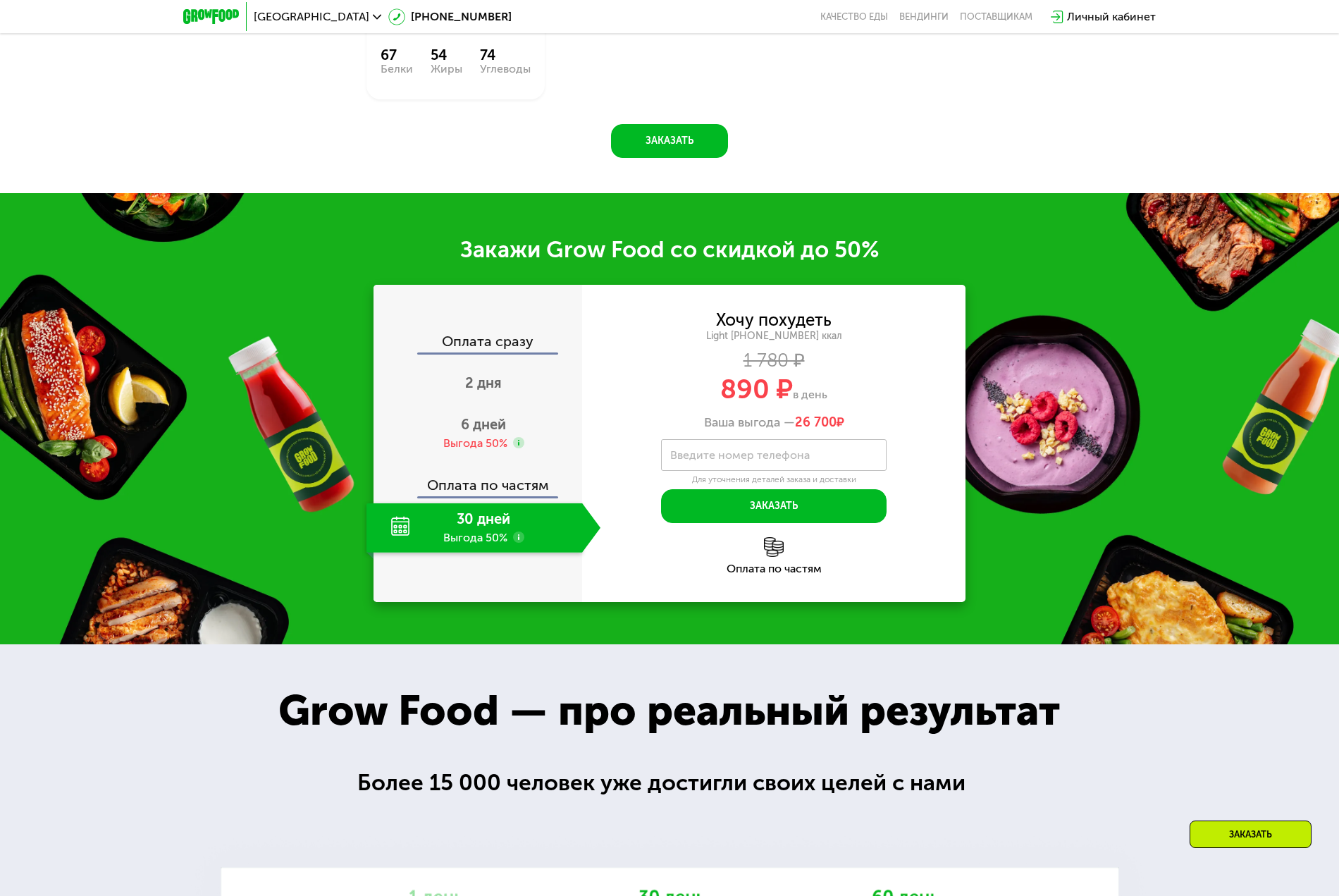
click at [811, 430] on span "26 700" at bounding box center [816, 422] width 41 height 16
click at [482, 431] on span "6 дней" at bounding box center [483, 424] width 45 height 17
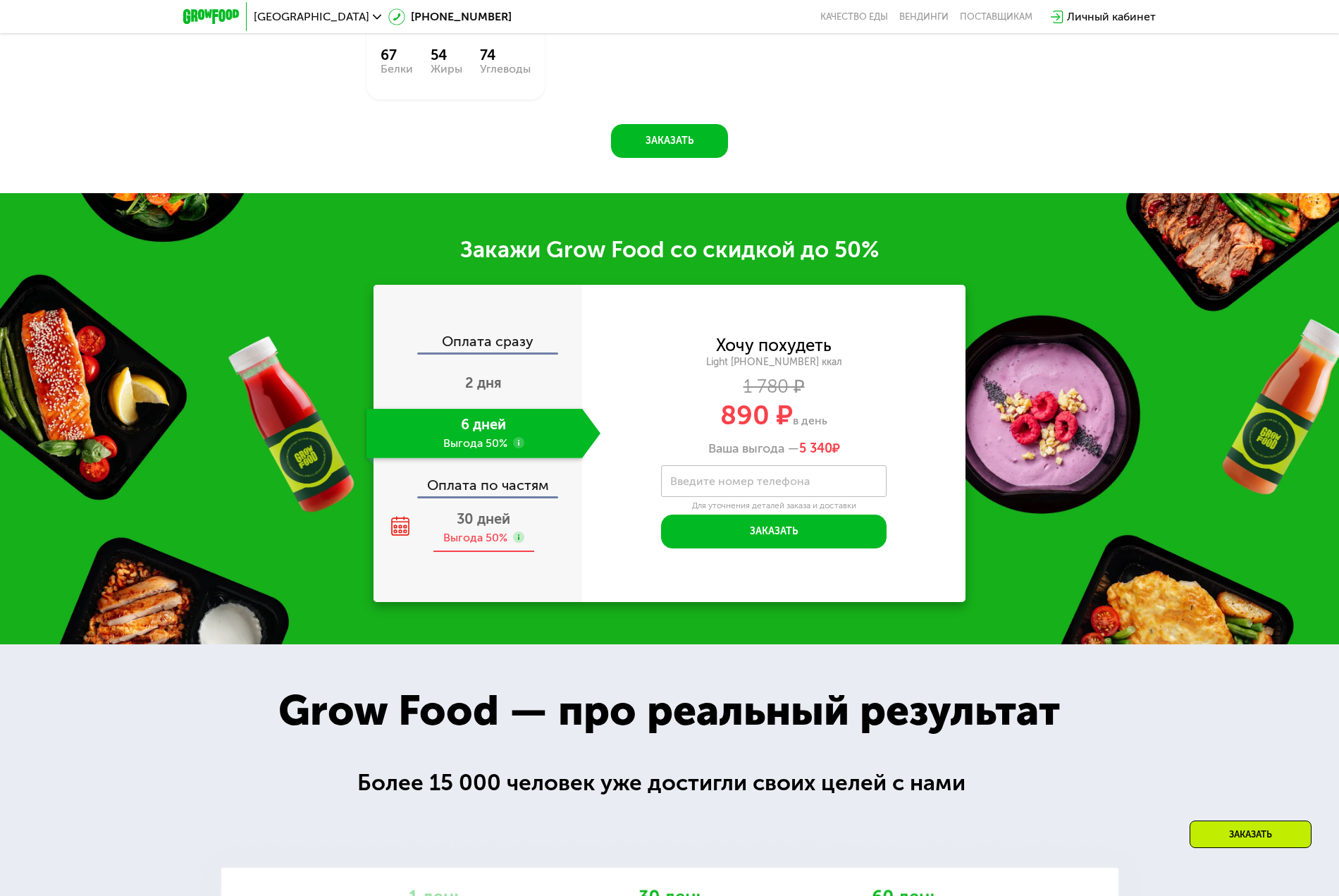
click at [468, 540] on div "Выгода 50%" at bounding box center [475, 537] width 64 height 16
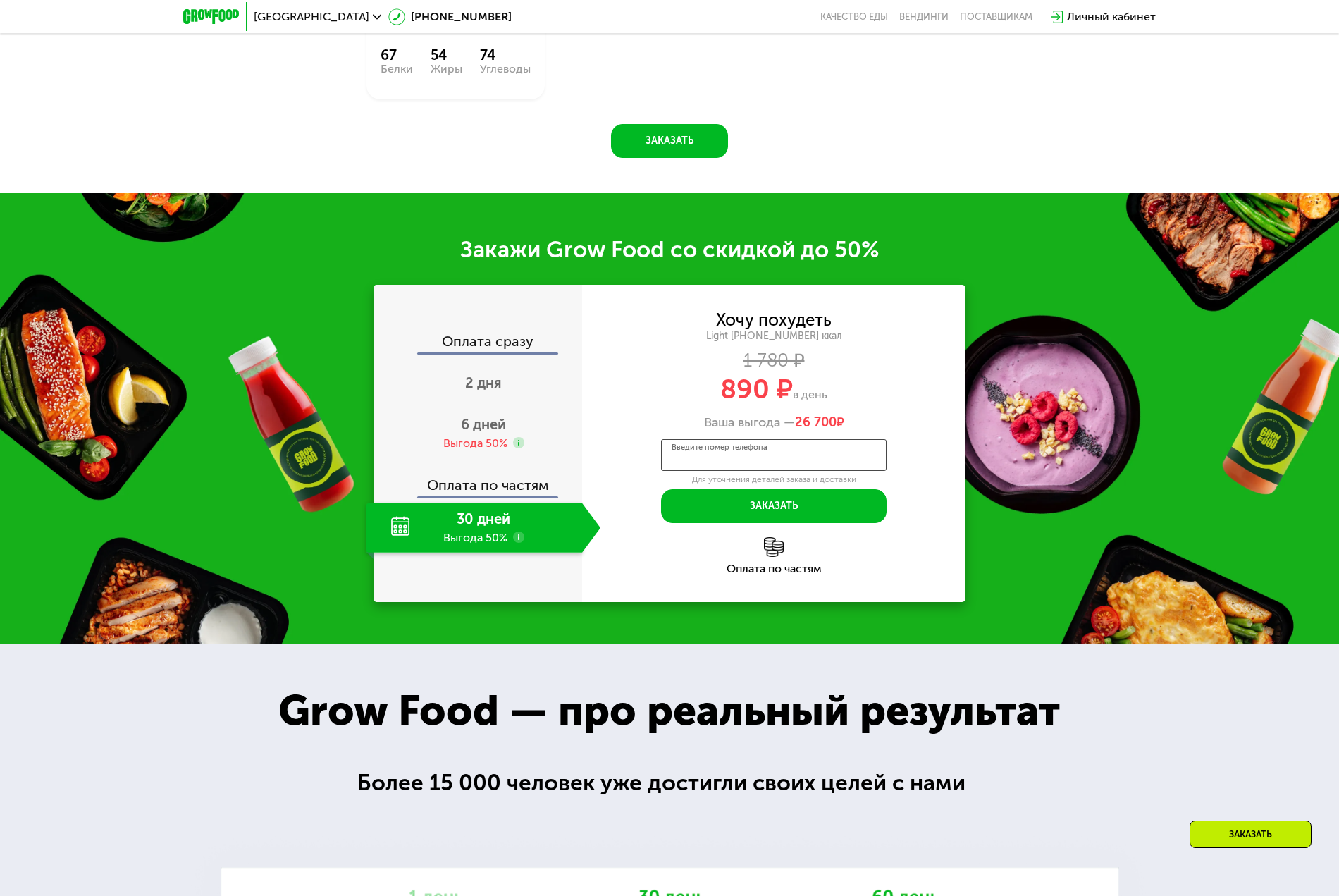
click at [819, 460] on input "Введите номер телефона" at bounding box center [774, 454] width 225 height 32
click at [492, 427] on span "6 дней" at bounding box center [483, 424] width 45 height 17
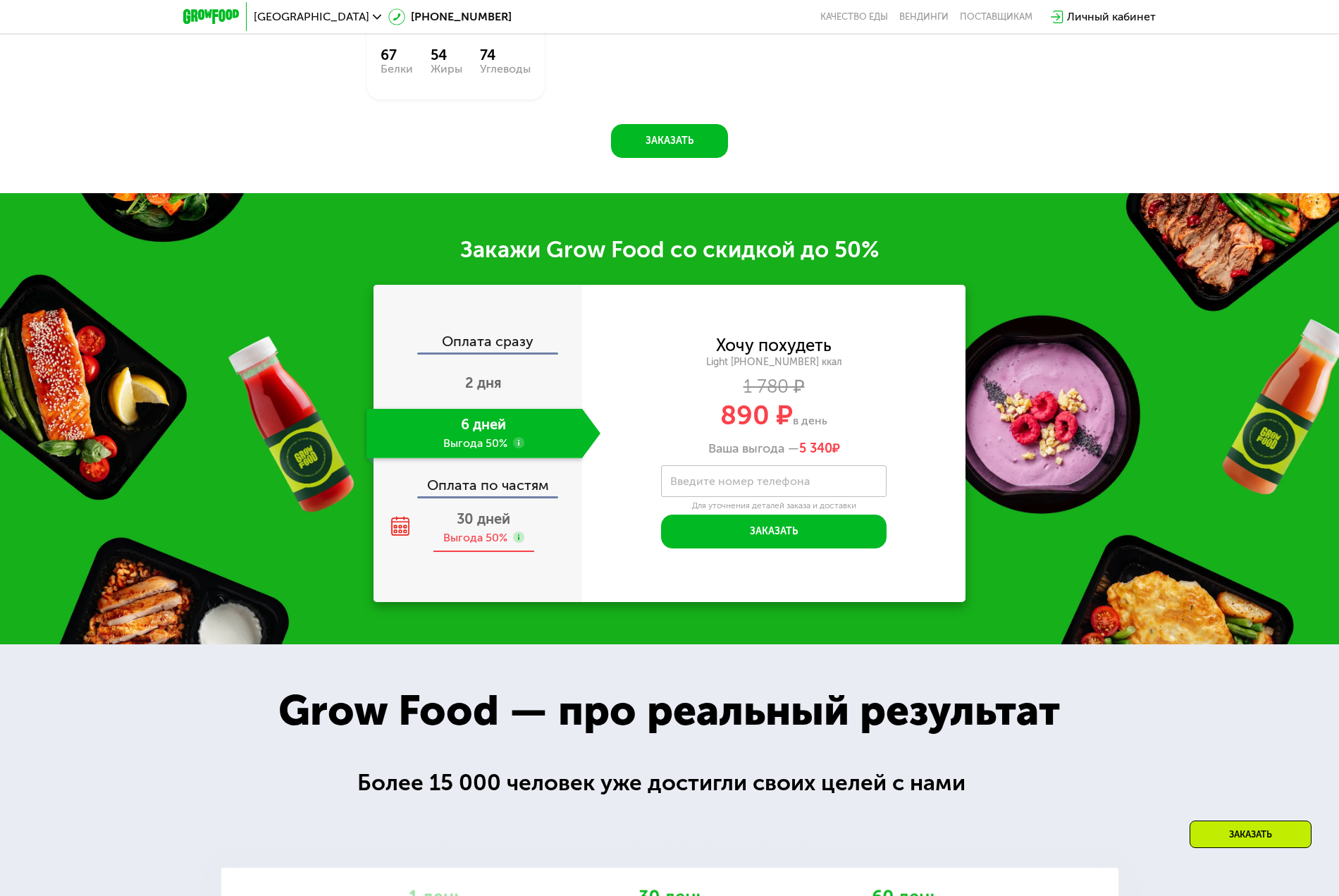
click at [476, 542] on div "Выгода 50%" at bounding box center [475, 537] width 64 height 16
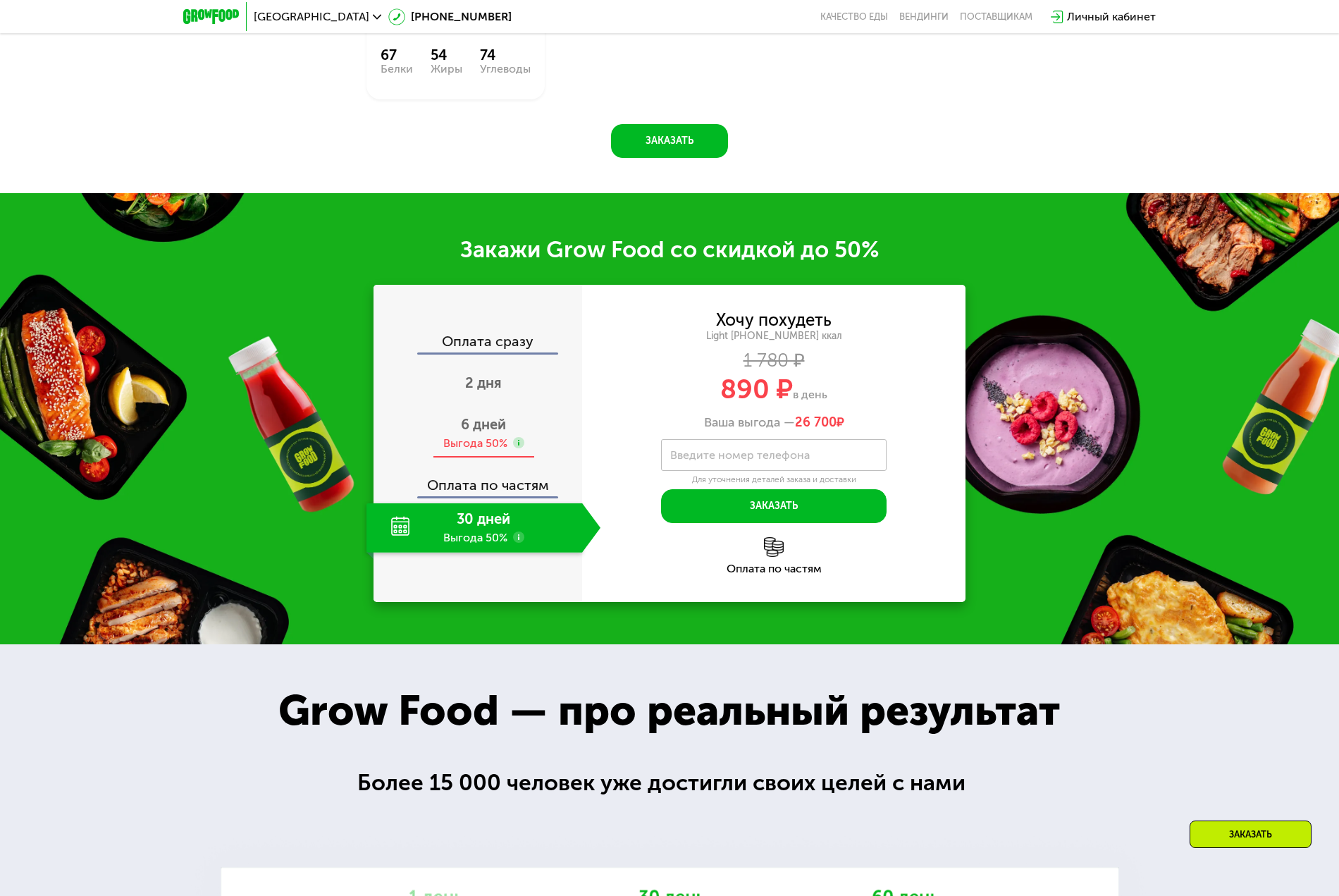
click at [499, 445] on div "Выгода 50%" at bounding box center [475, 443] width 64 height 16
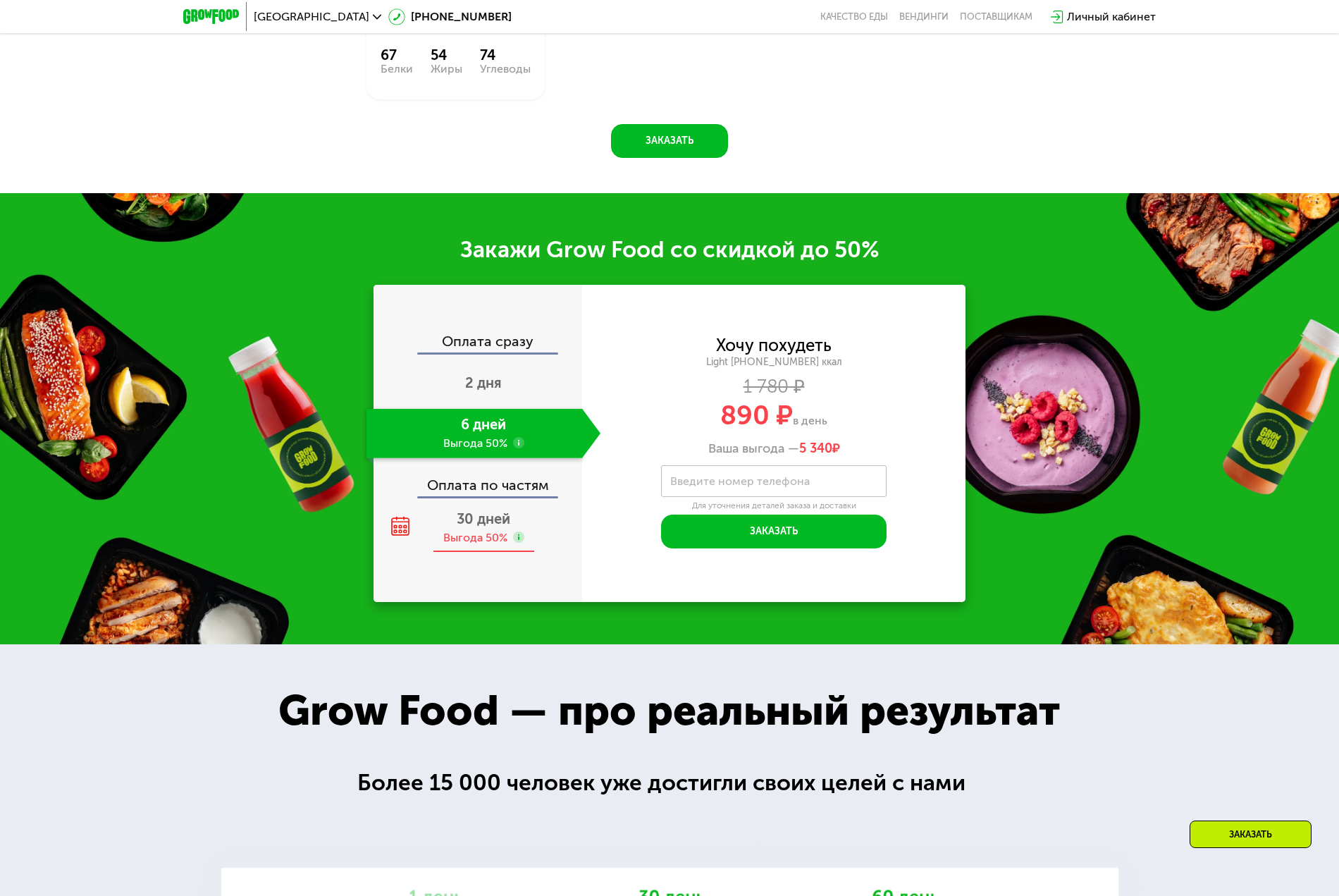
click at [492, 523] on span "30 дней" at bounding box center [483, 518] width 53 height 17
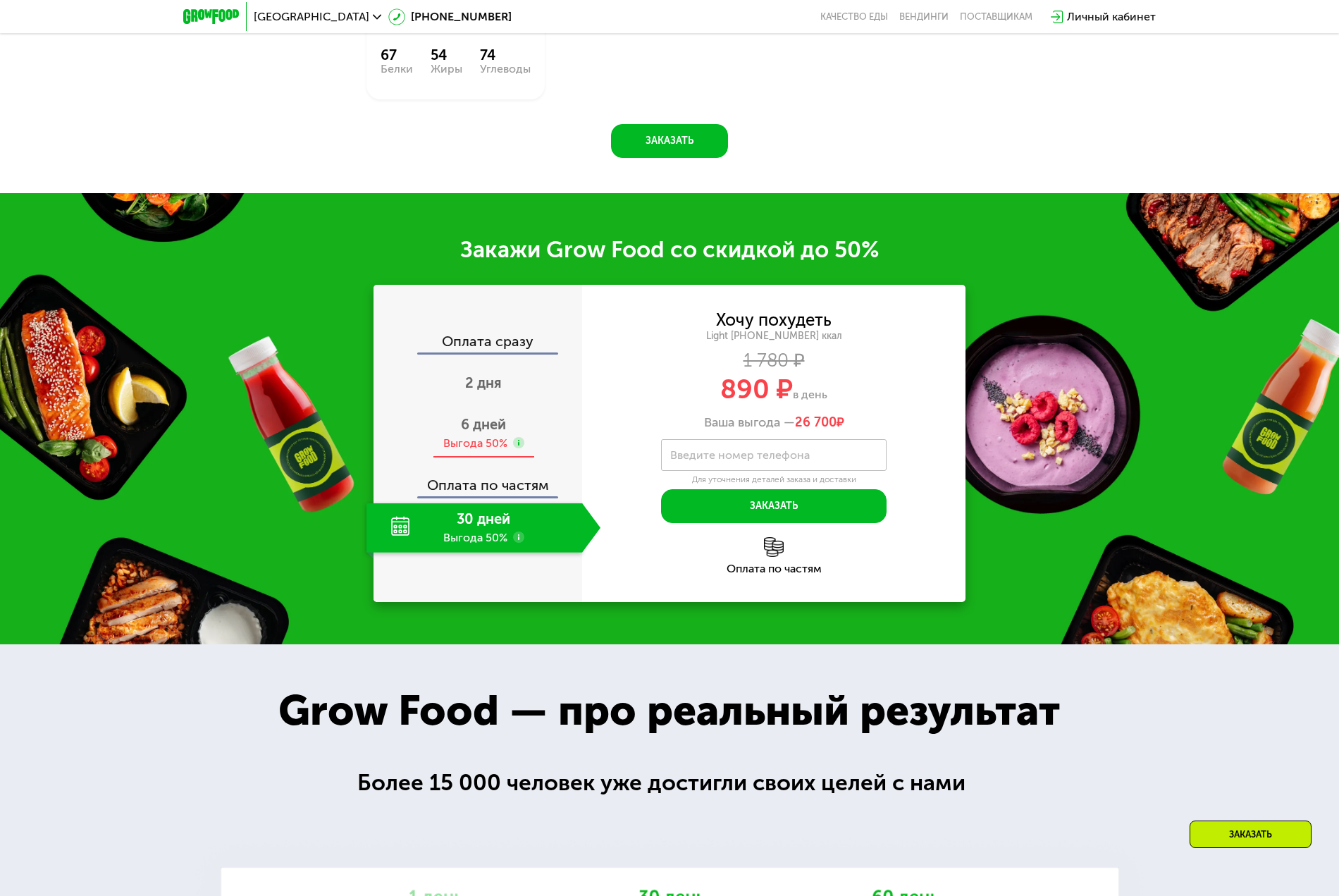
click at [497, 440] on div "Выгода 50%" at bounding box center [475, 443] width 64 height 16
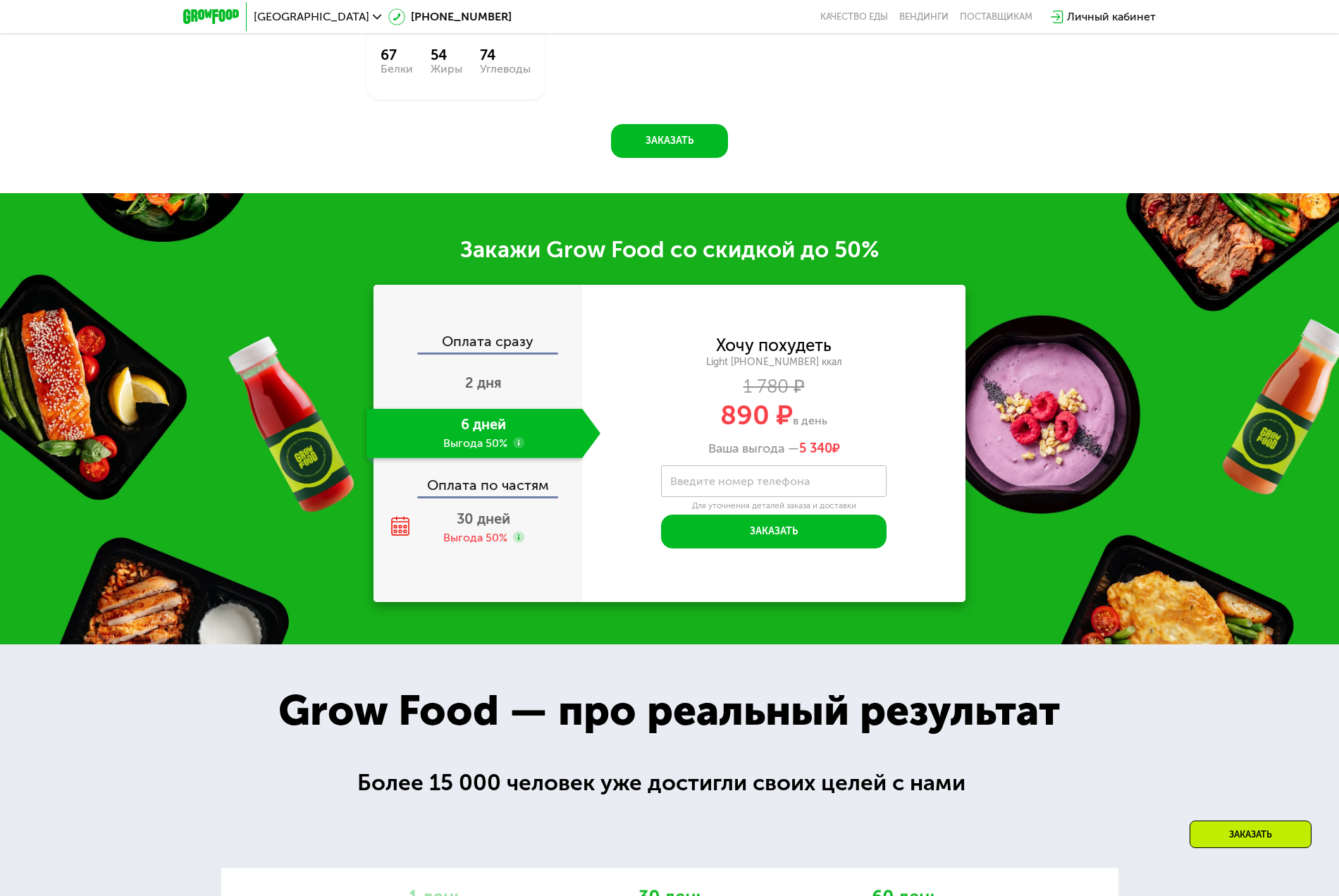
click at [268, 700] on div "Grow Food — про реальный результат" at bounding box center [669, 711] width 843 height 64
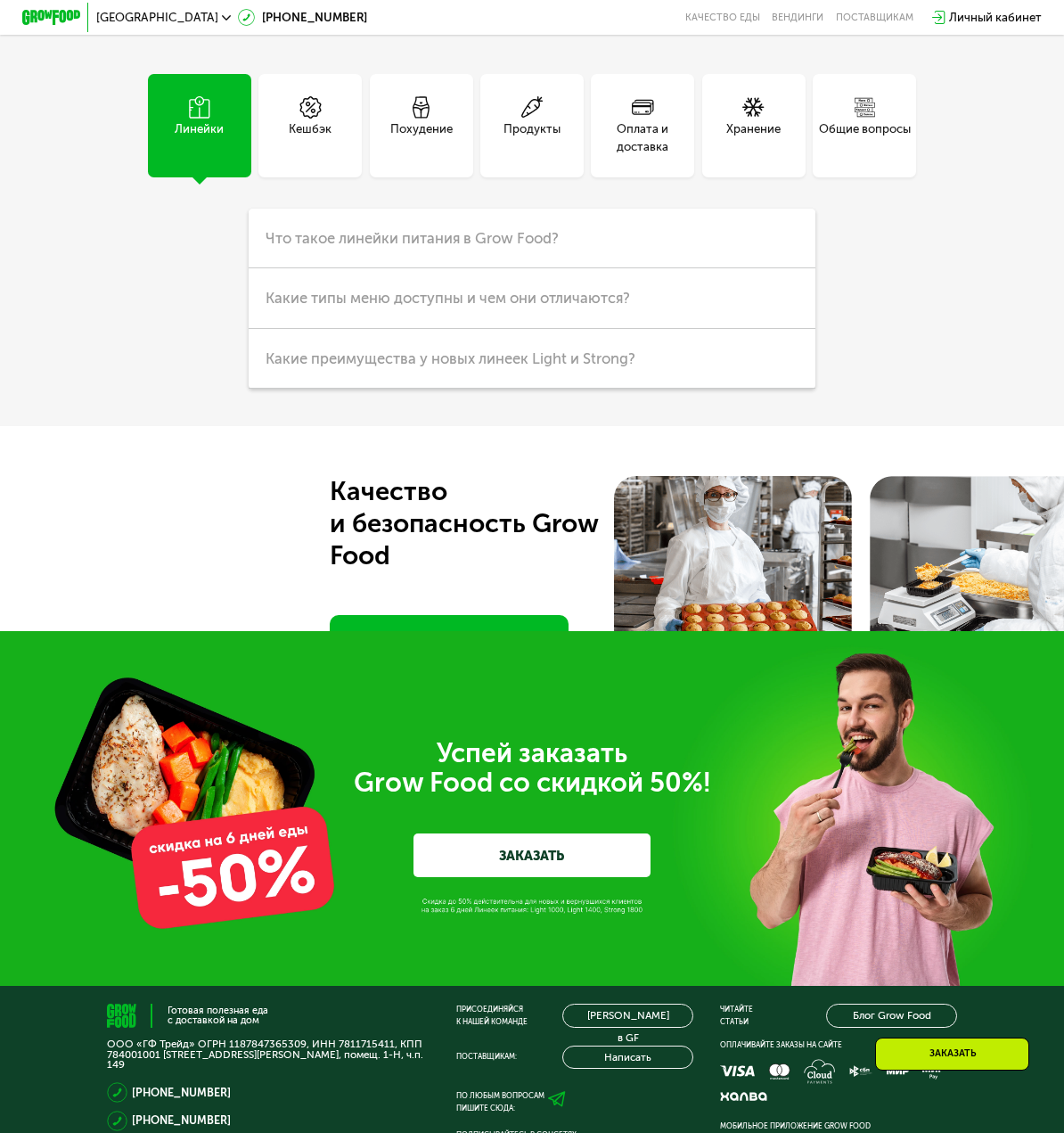
scroll to position [3944, 0]
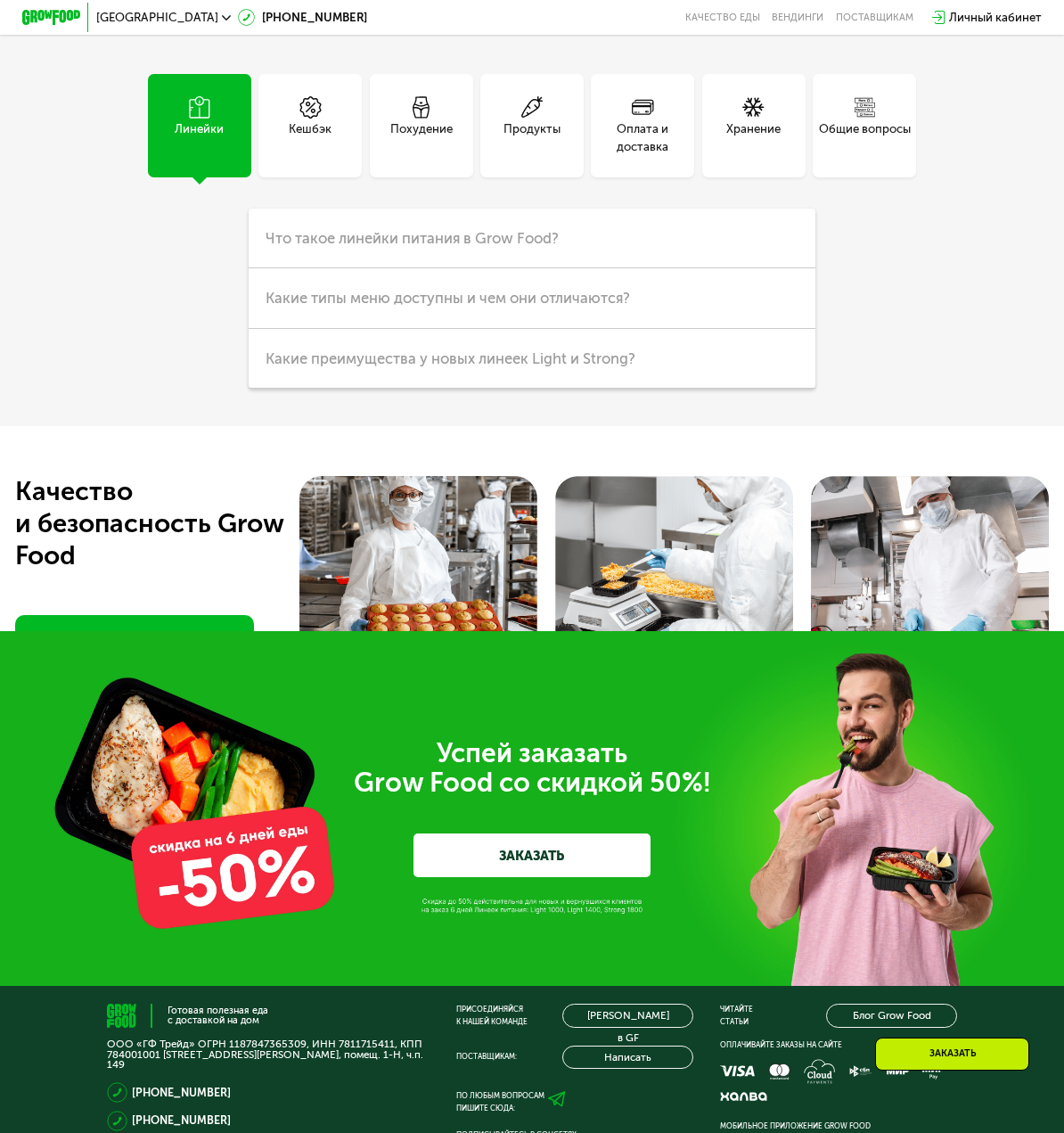
click at [947, 318] on div "Линейки Кешбэк Похудение Продукты Оплата и доставка Хранение Общие вопросы Что …" at bounding box center [532, 231] width 828 height 315
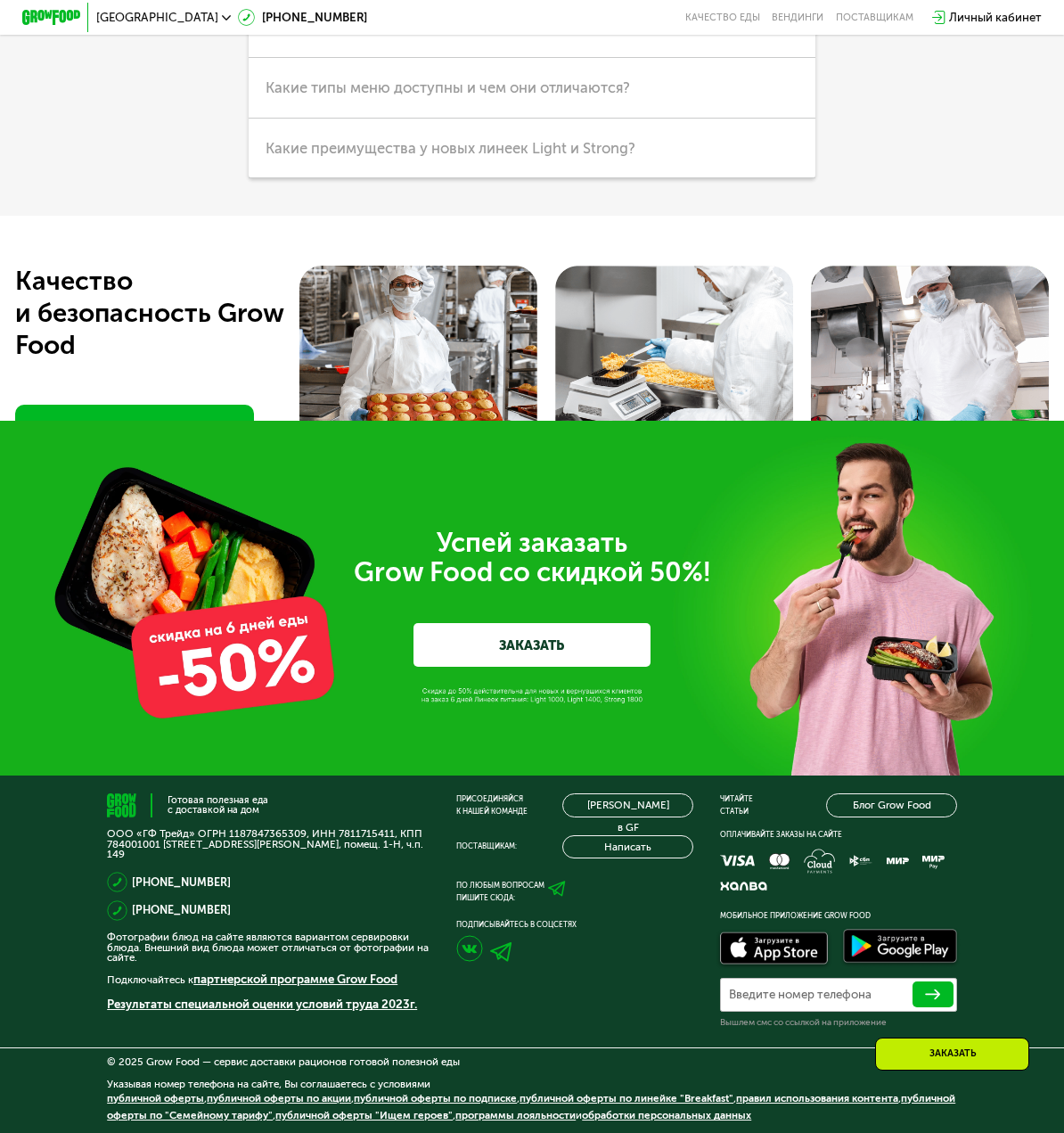
scroll to position [4275, 0]
